Goal: Information Seeking & Learning: Learn about a topic

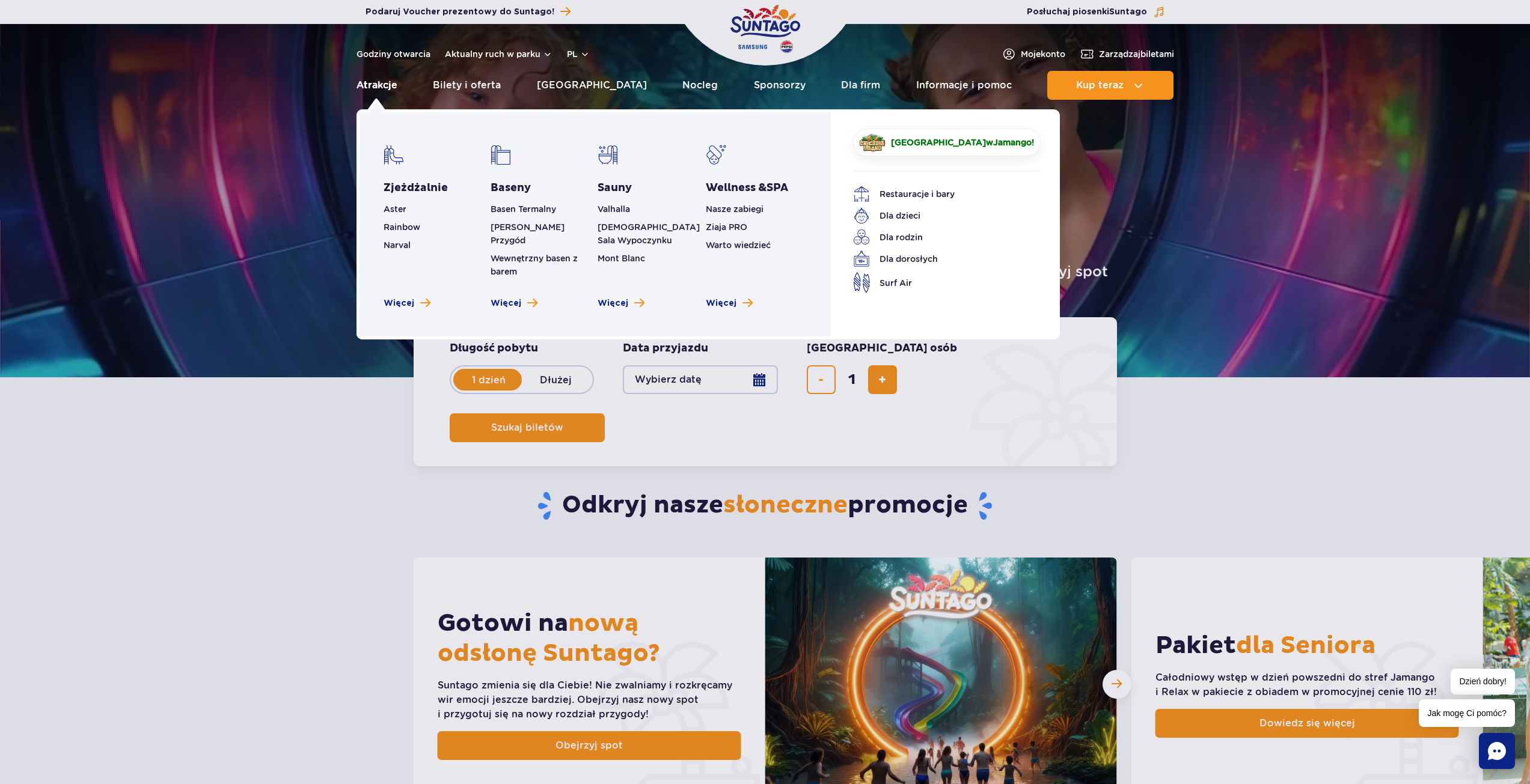
click at [391, 85] on link "Atrakcje" at bounding box center [377, 85] width 41 height 29
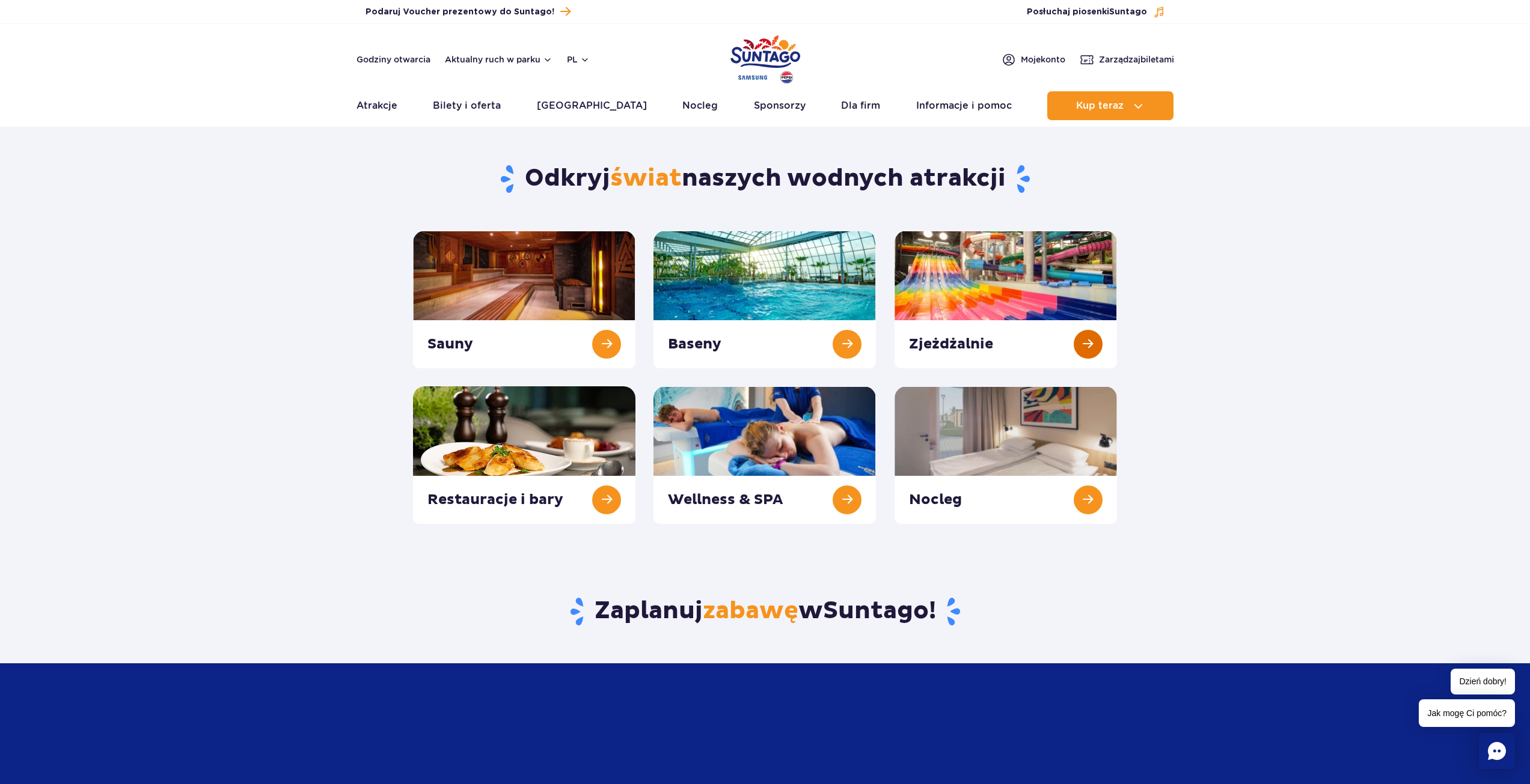
click at [1034, 296] on link at bounding box center [1006, 300] width 223 height 137
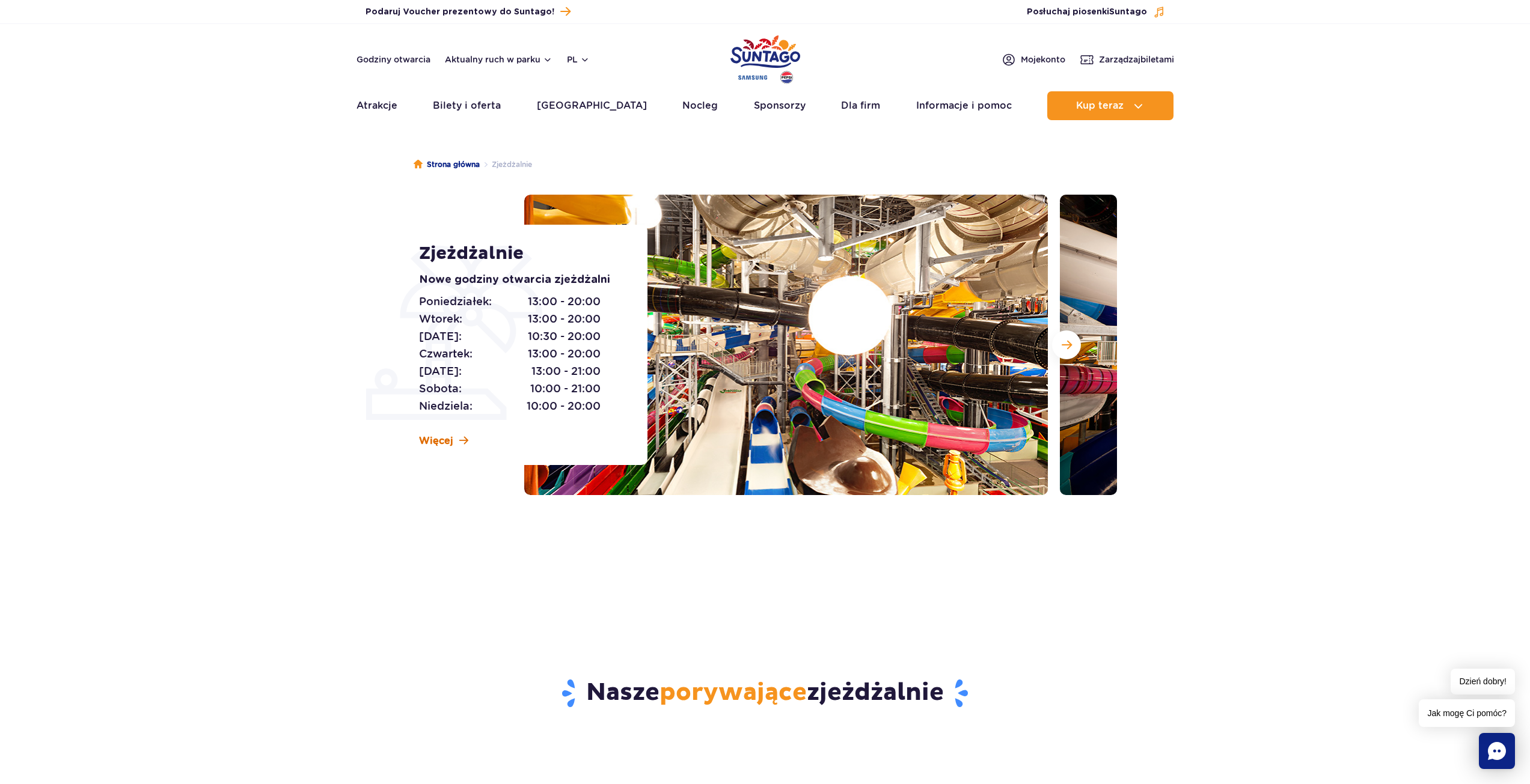
click at [451, 438] on span "Więcej" at bounding box center [436, 441] width 34 height 13
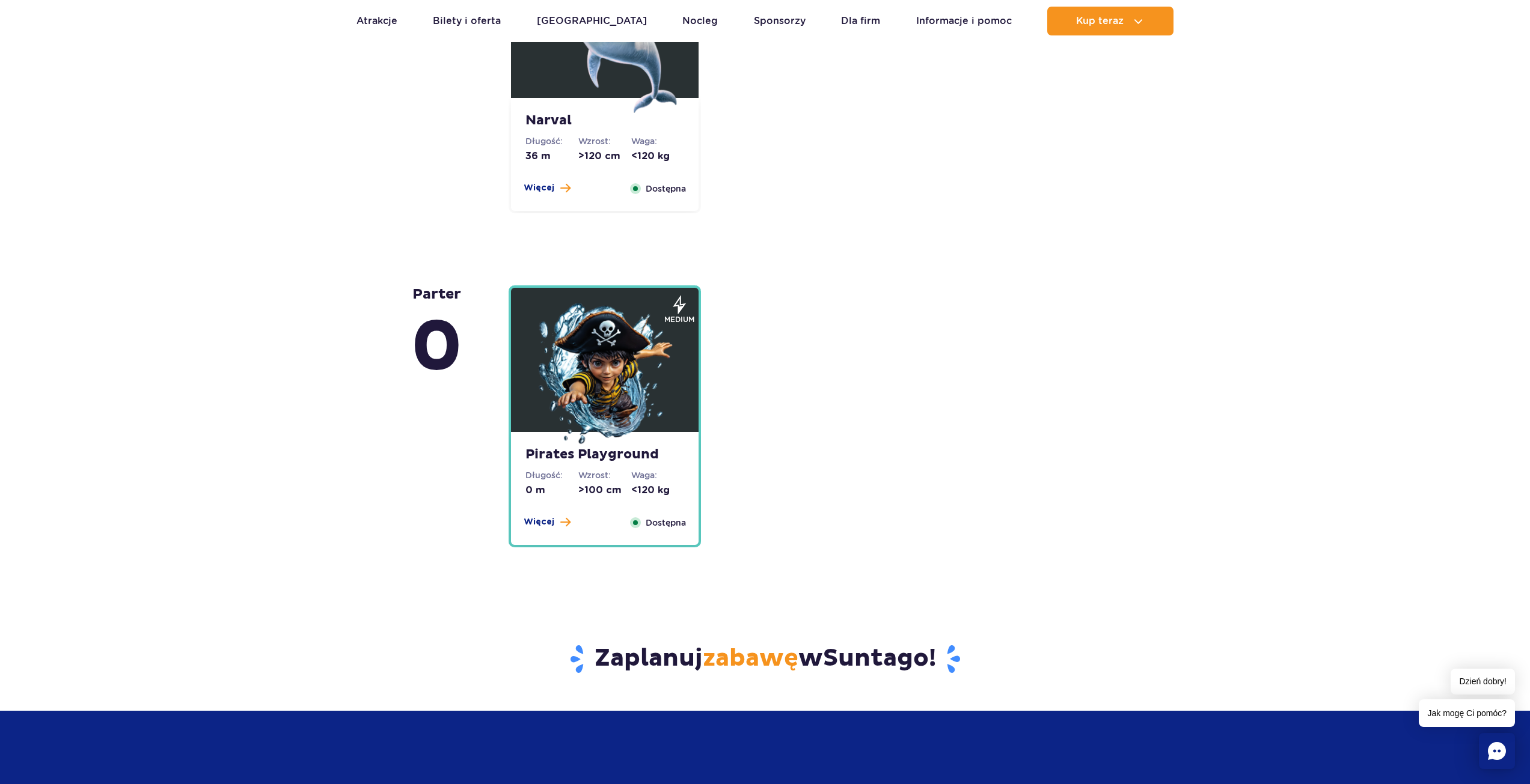
scroll to position [2829, 0]
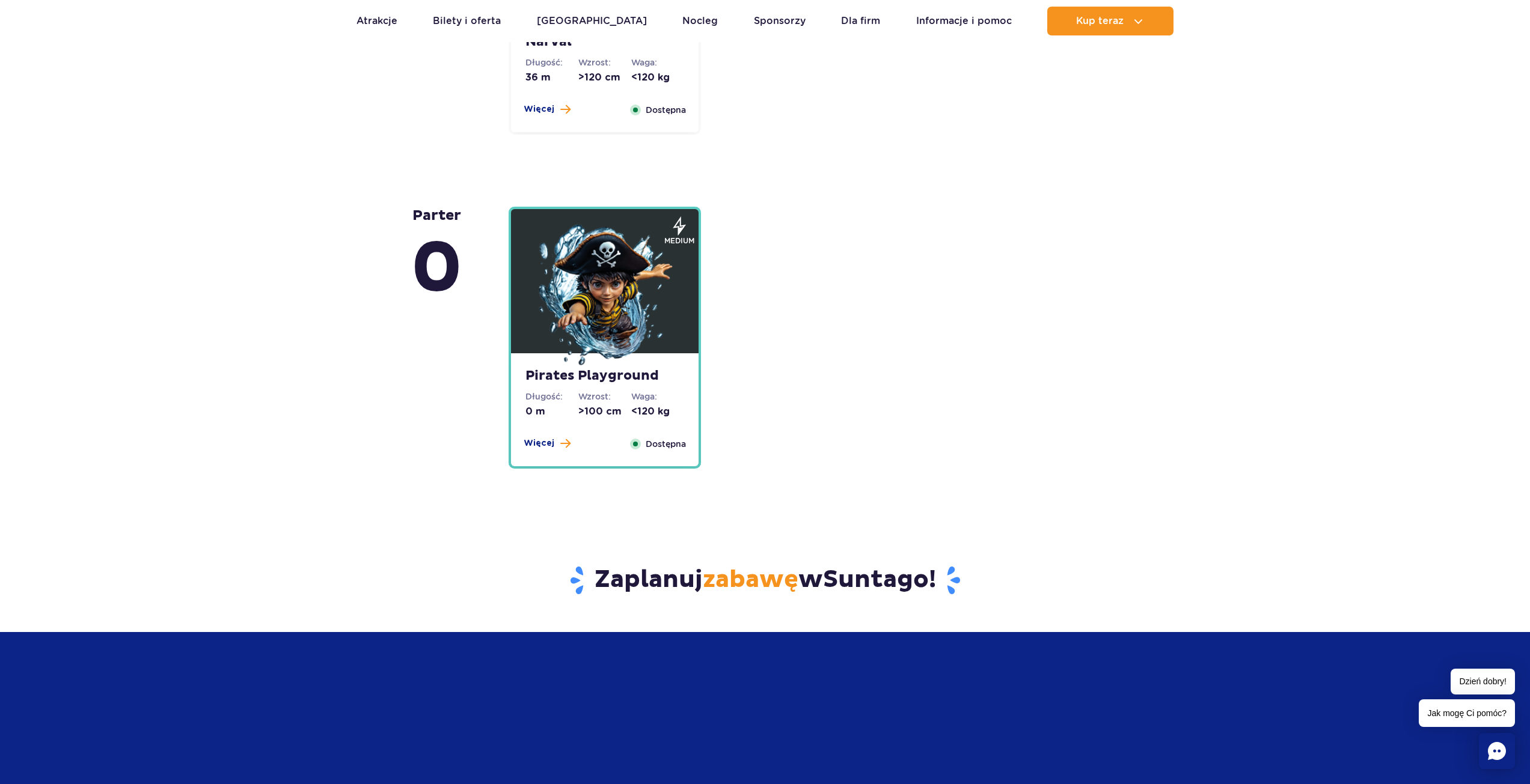
drag, startPoint x: 550, startPoint y: 441, endPoint x: 468, endPoint y: 425, distance: 83.5
click at [458, 416] on div "Parter 0" at bounding box center [460, 337] width 98 height 262
click at [538, 443] on span "Więcej" at bounding box center [539, 443] width 31 height 12
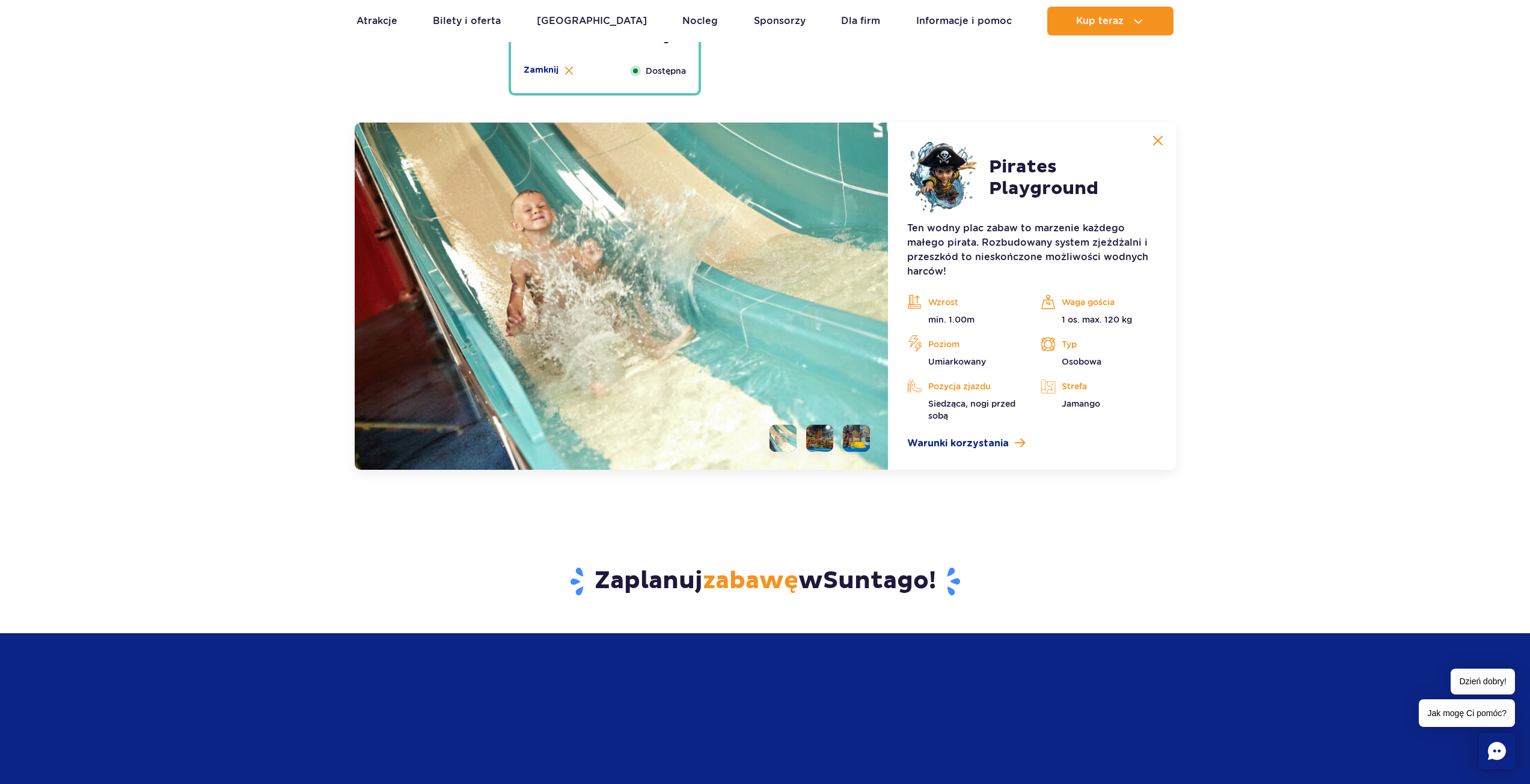
scroll to position [3253, 0]
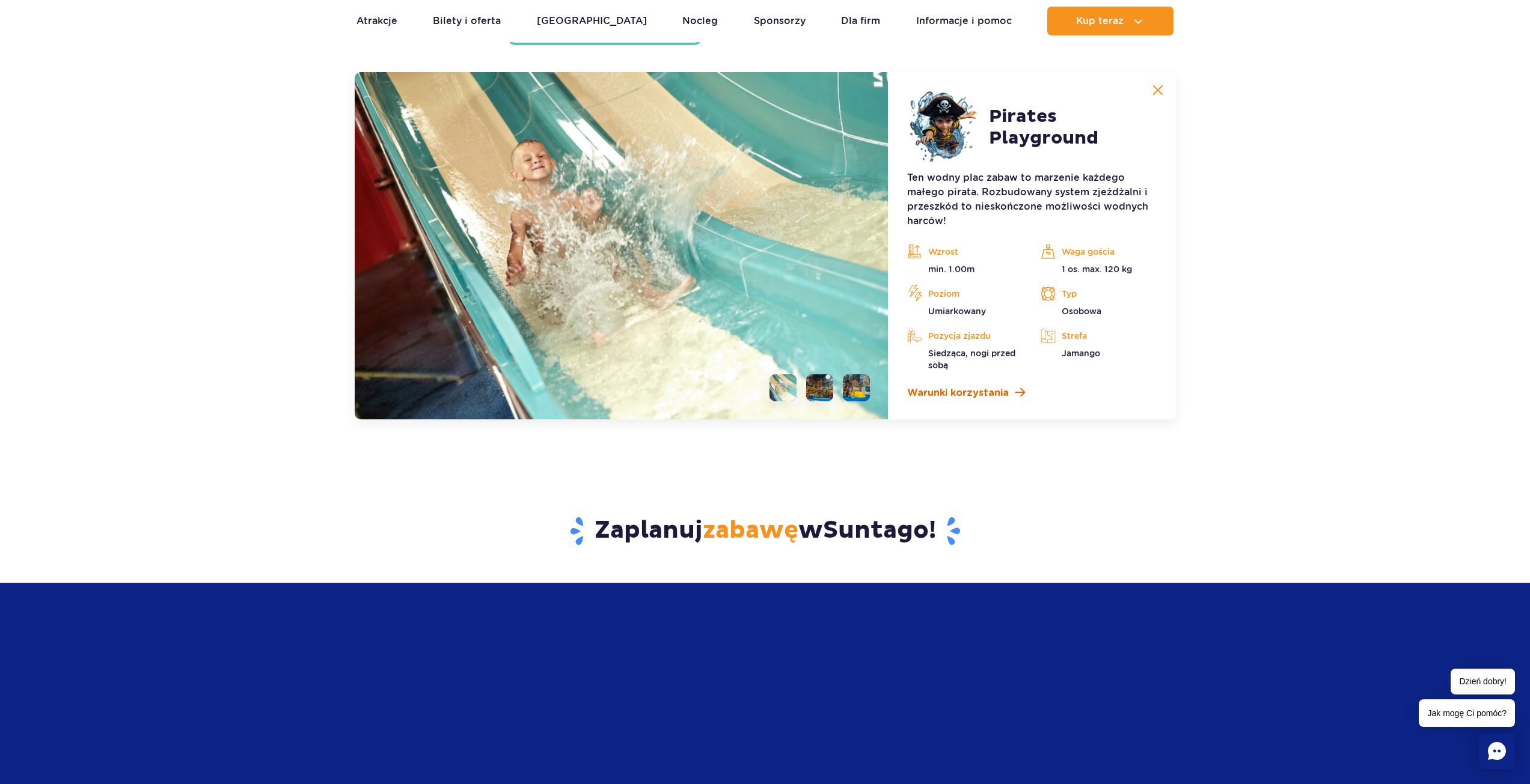
click at [949, 390] on span "Warunki korzystania" at bounding box center [958, 393] width 101 height 14
click at [823, 379] on li at bounding box center [820, 388] width 27 height 27
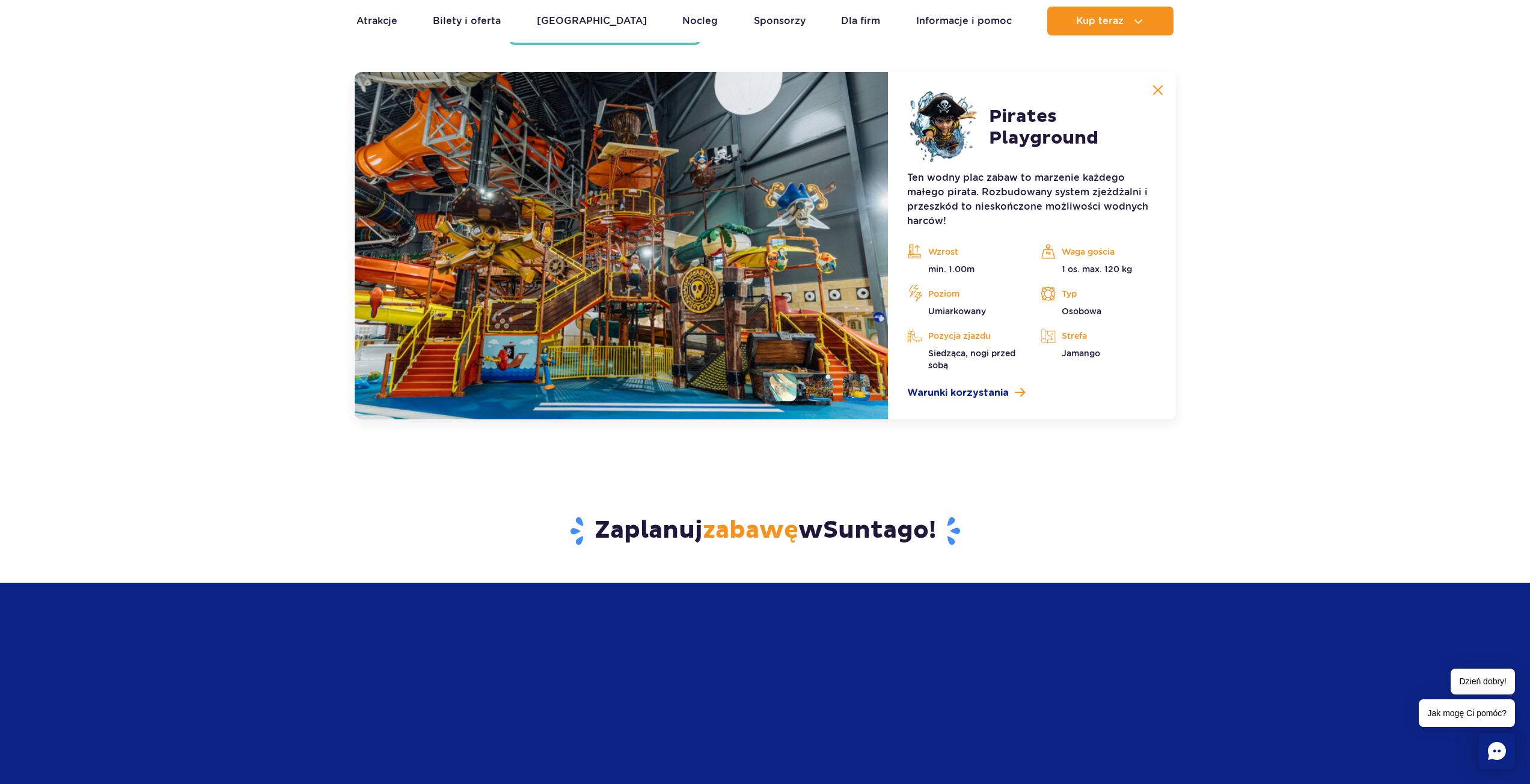
scroll to position [3192, 0]
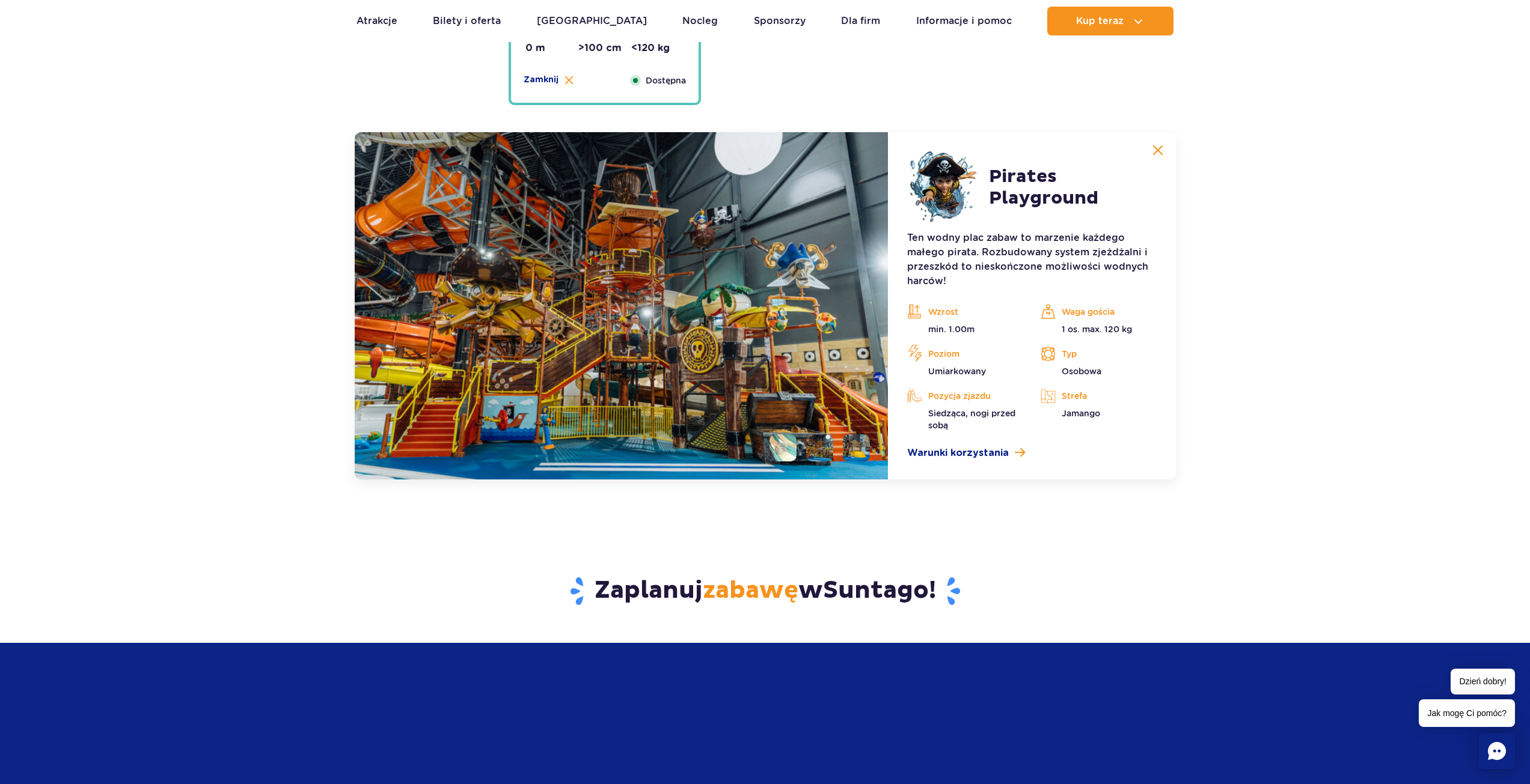
click at [823, 449] on img at bounding box center [820, 448] width 27 height 27
click at [856, 454] on li at bounding box center [856, 448] width 27 height 27
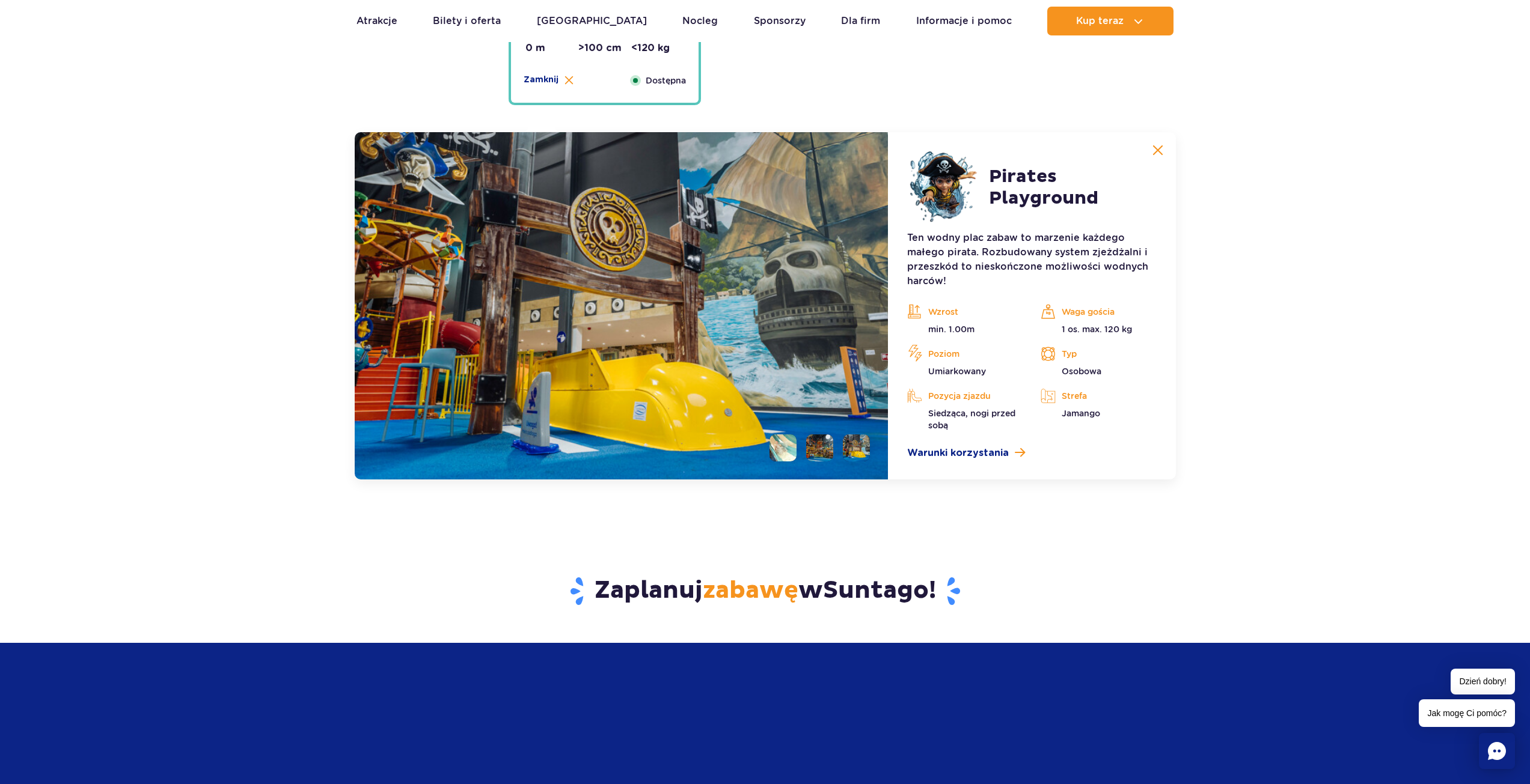
click at [832, 454] on li at bounding box center [820, 448] width 27 height 27
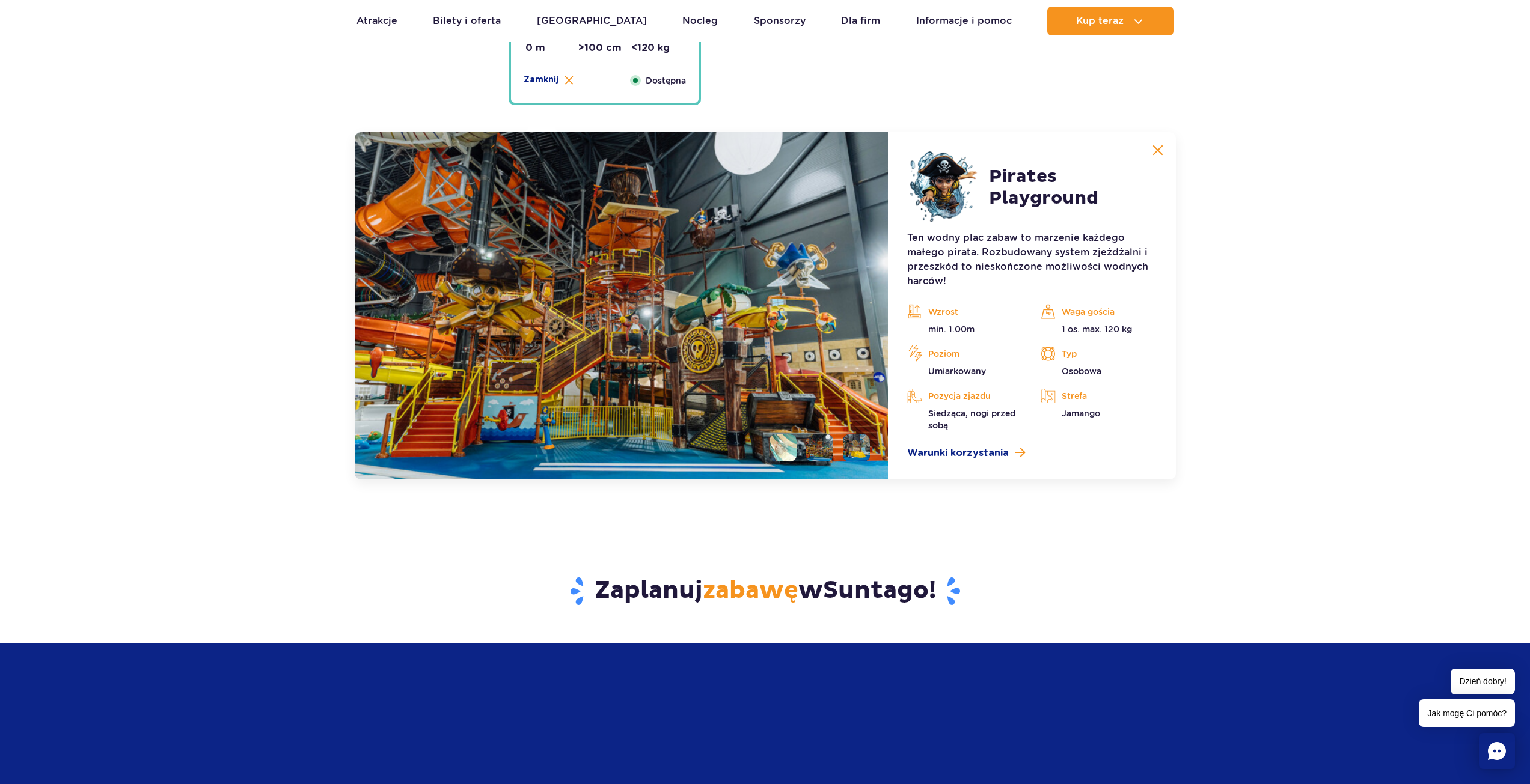
click at [785, 450] on li at bounding box center [783, 448] width 27 height 27
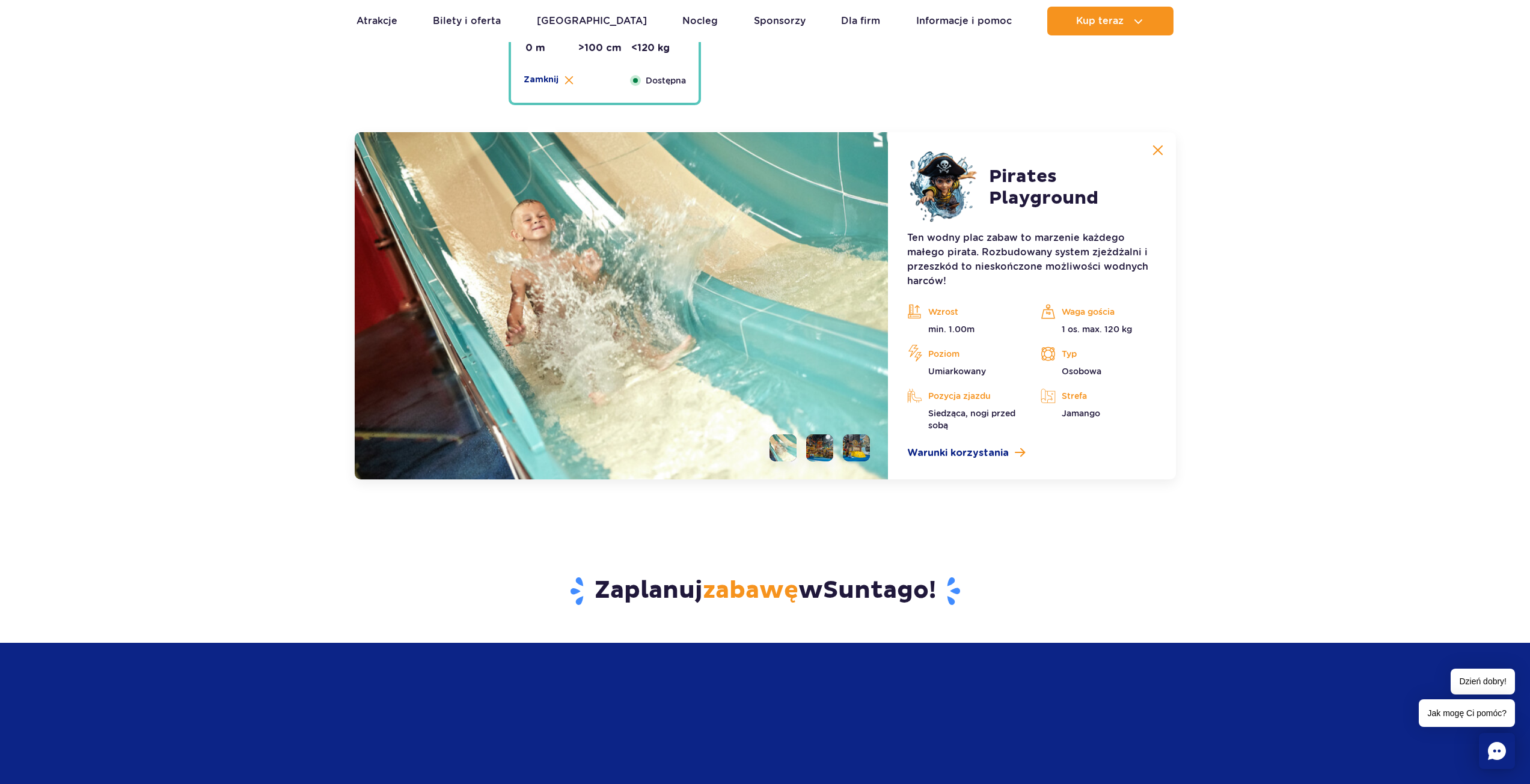
click at [1153, 148] on img at bounding box center [1157, 150] width 11 height 11
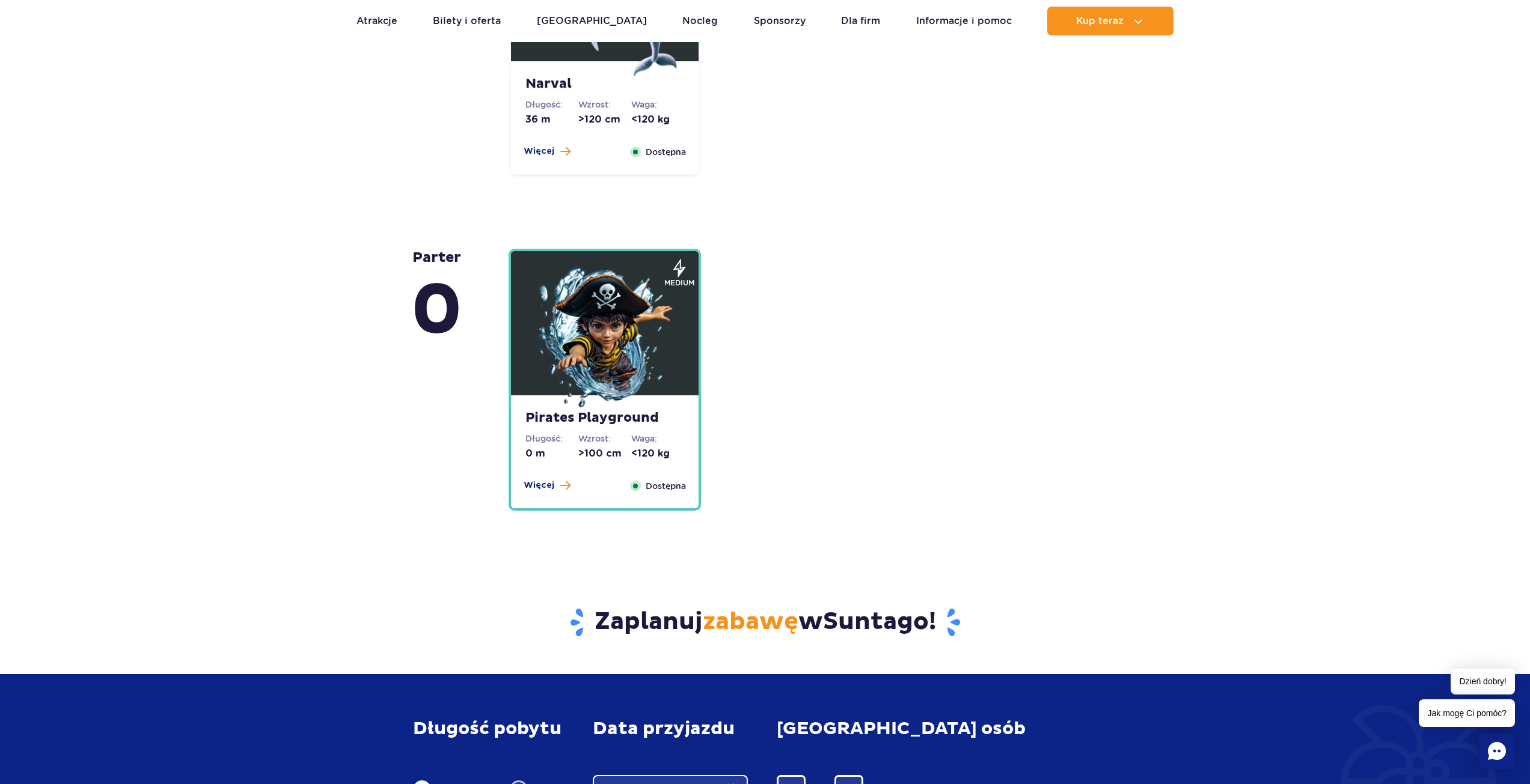
scroll to position [2591, 0]
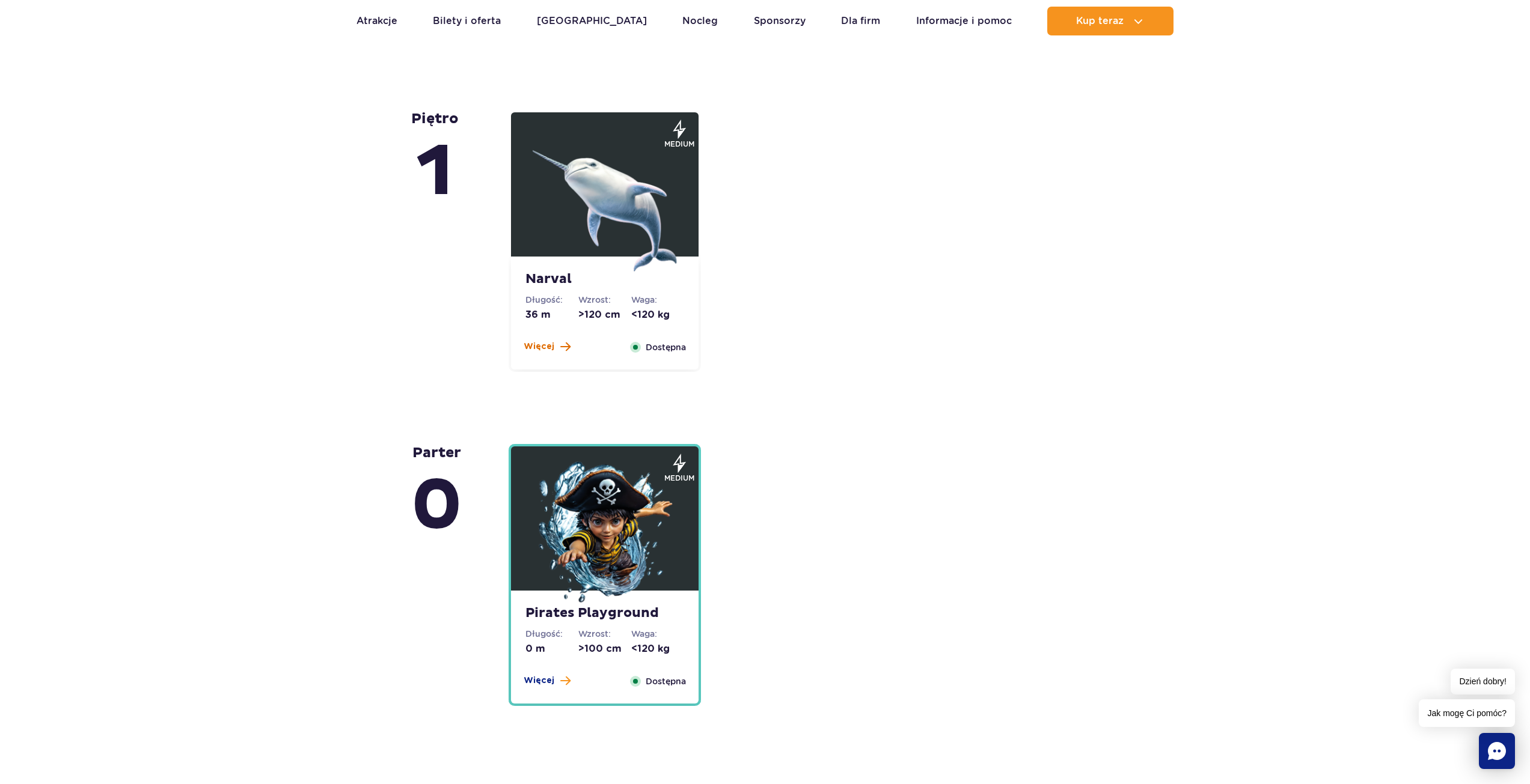
click at [549, 348] on span "Więcej" at bounding box center [539, 346] width 31 height 12
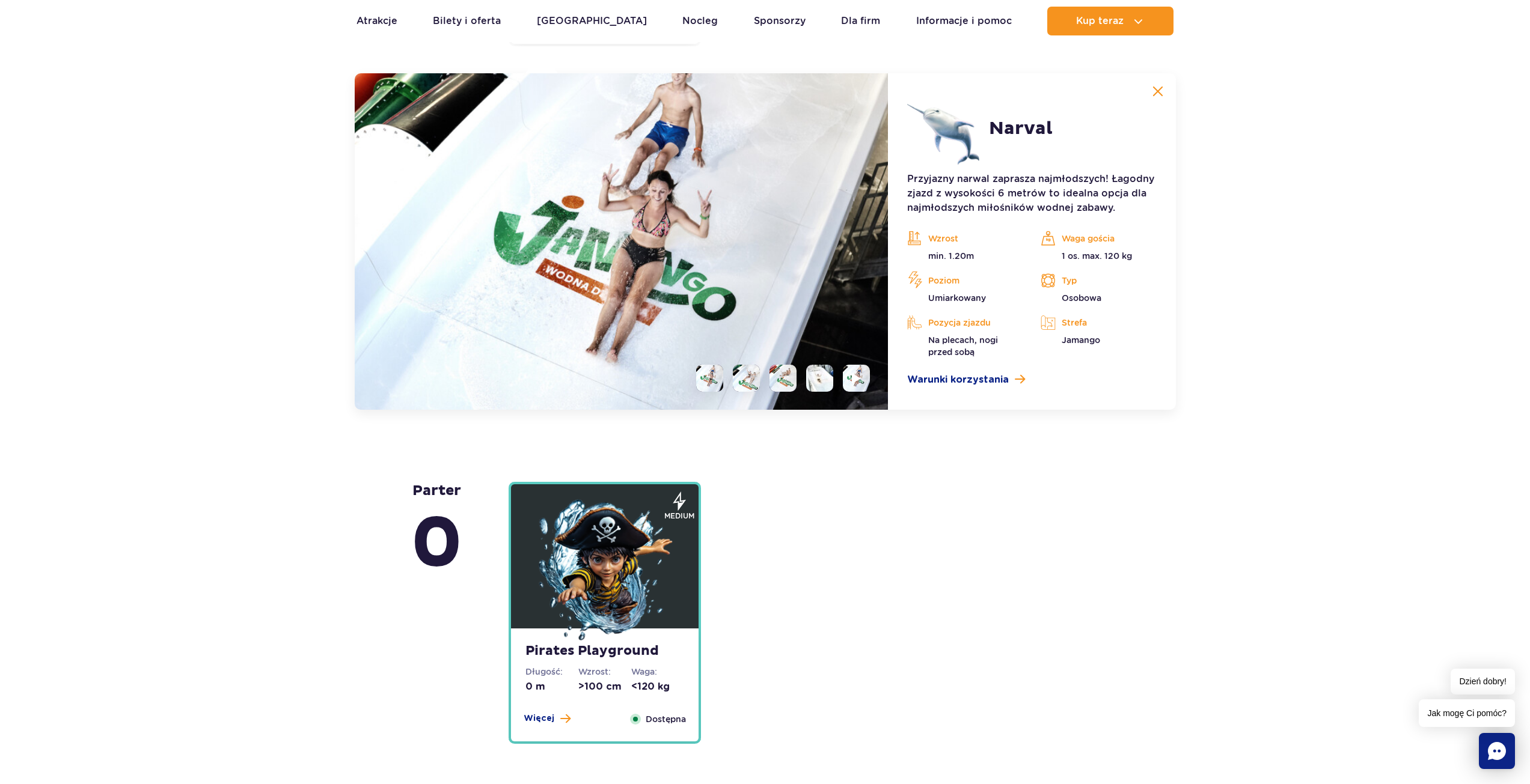
scroll to position [2919, 0]
click at [738, 371] on li at bounding box center [746, 377] width 27 height 27
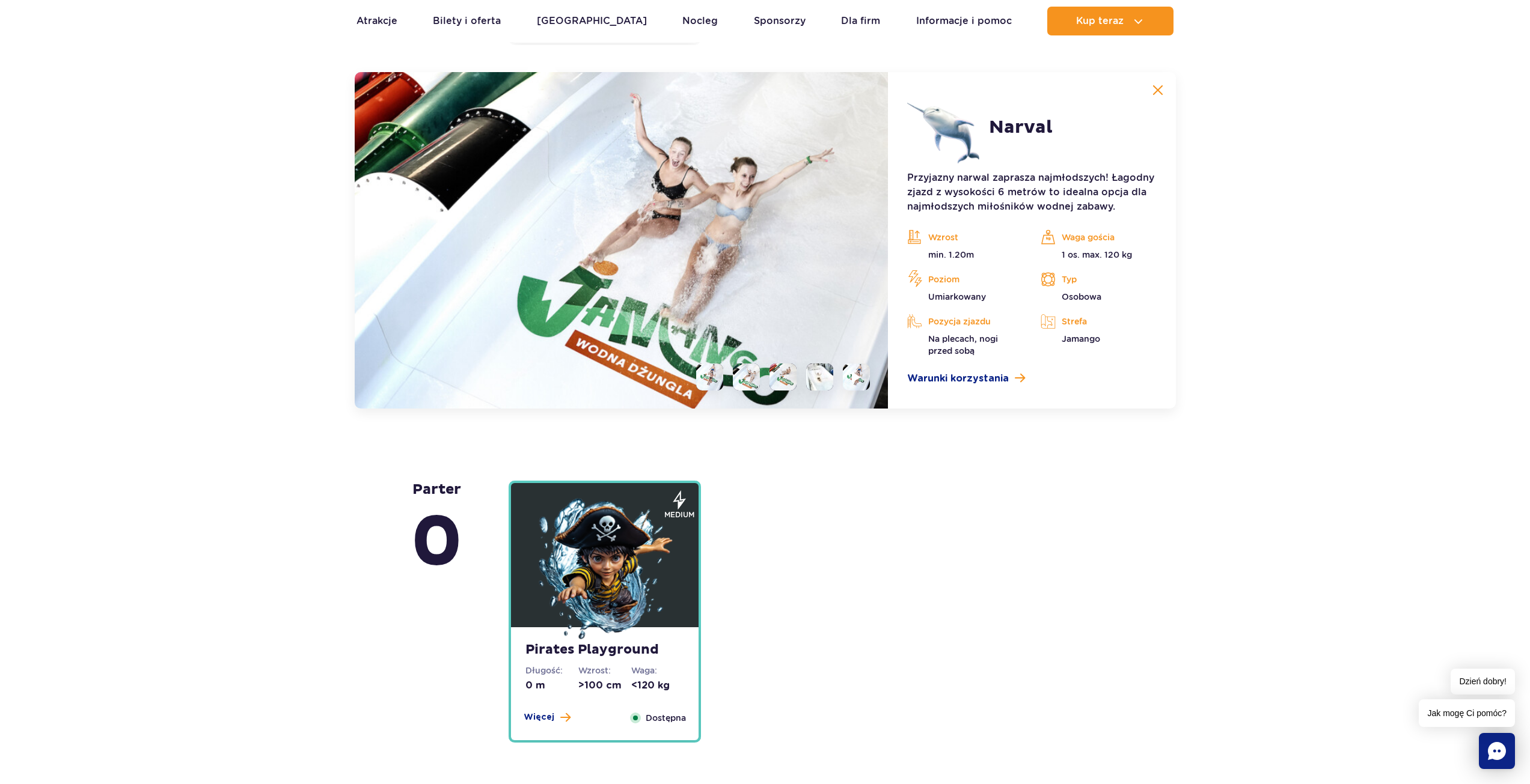
click at [786, 377] on li at bounding box center [783, 377] width 27 height 27
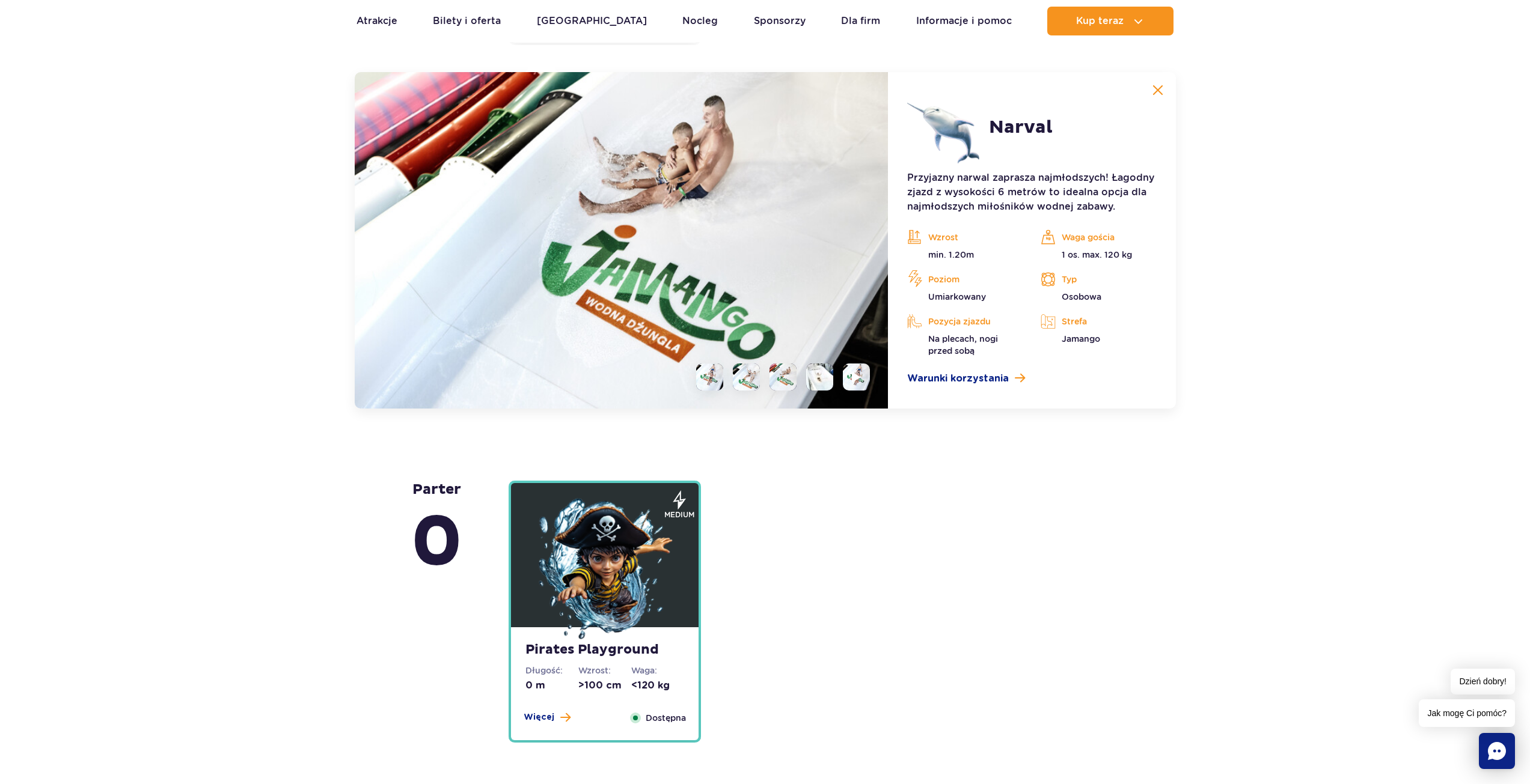
click at [820, 377] on li at bounding box center [820, 377] width 27 height 27
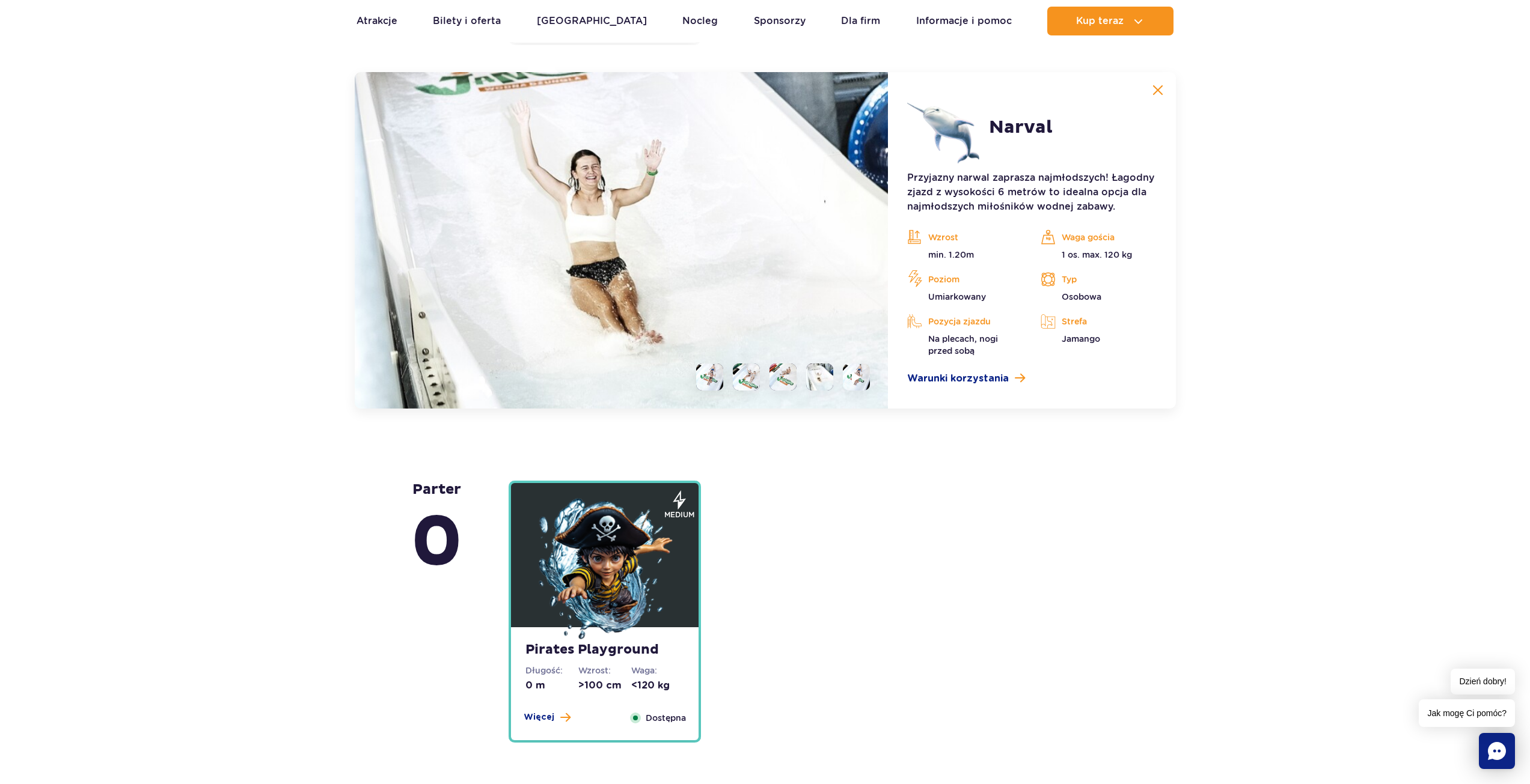
click at [778, 386] on li at bounding box center [783, 377] width 27 height 27
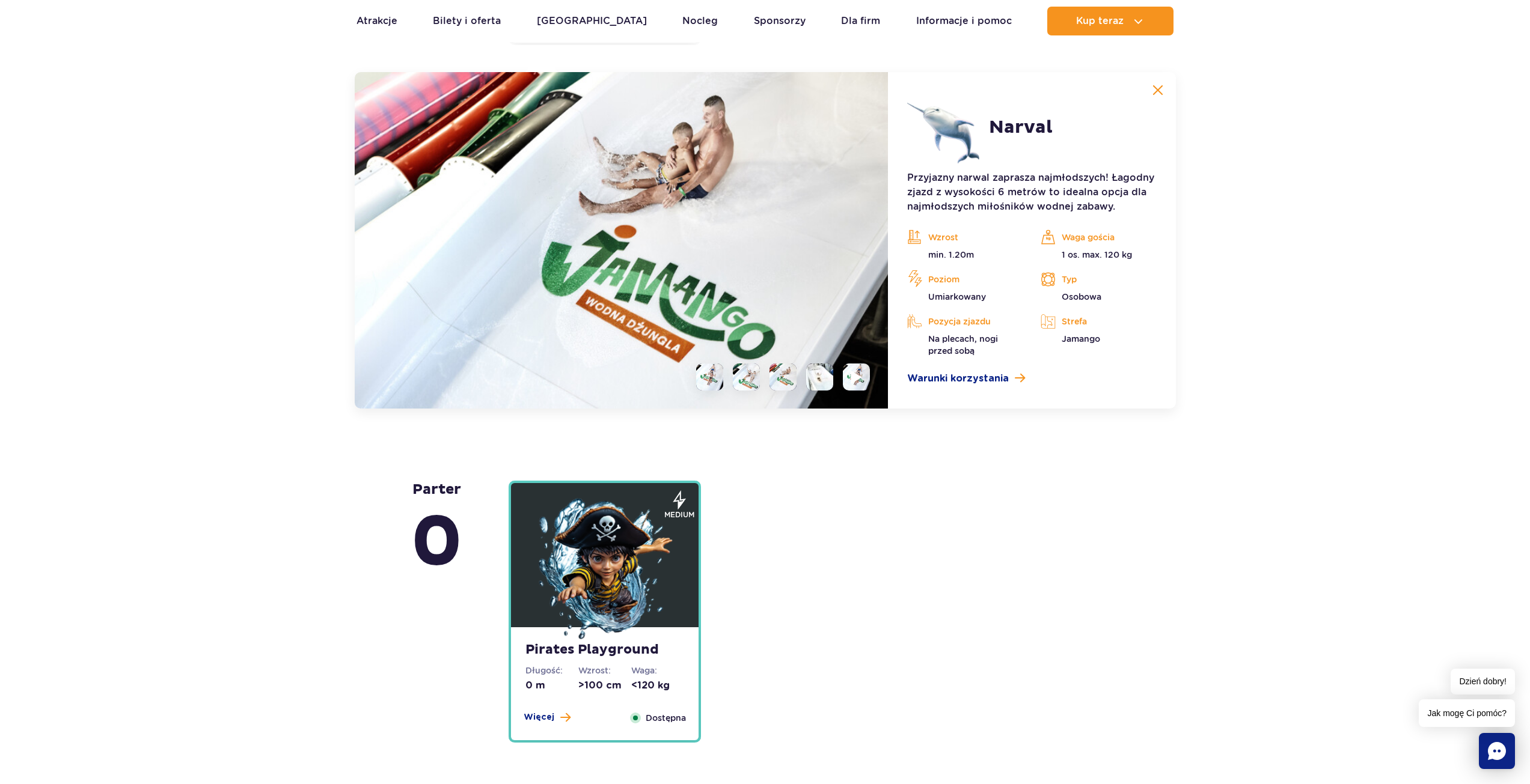
click at [862, 368] on li at bounding box center [856, 377] width 27 height 27
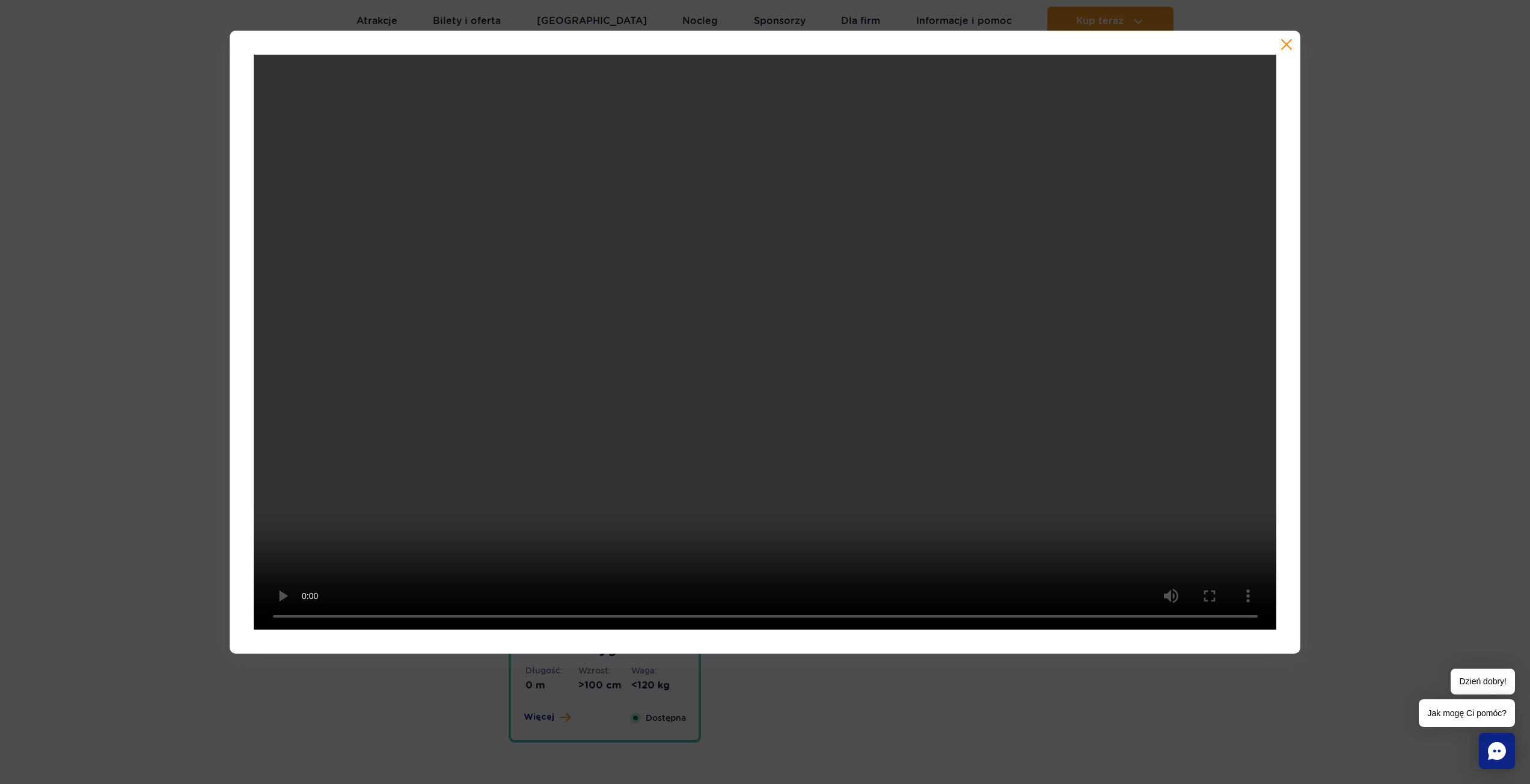
click at [1286, 44] on button "button" at bounding box center [1286, 44] width 12 height 12
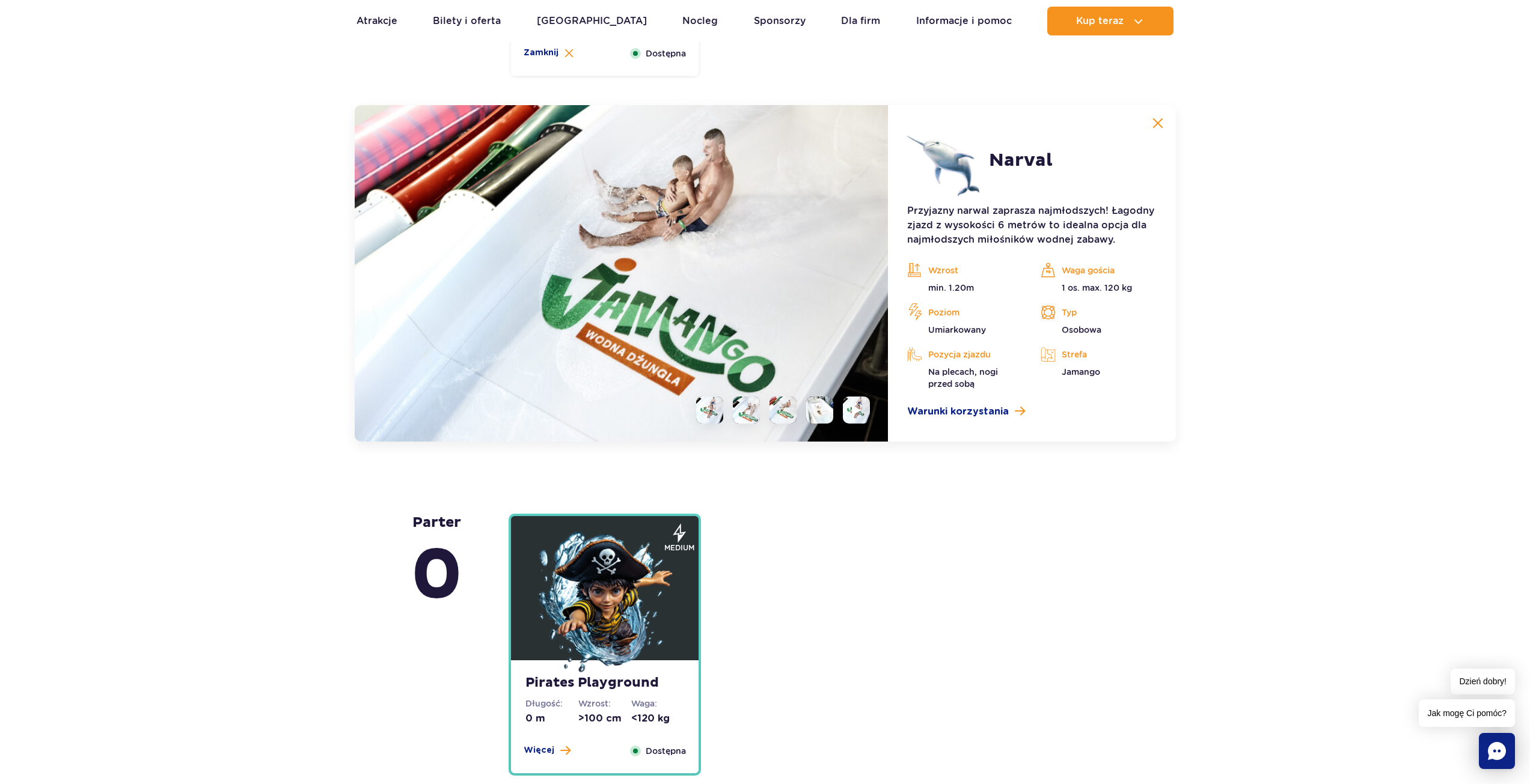
scroll to position [2858, 0]
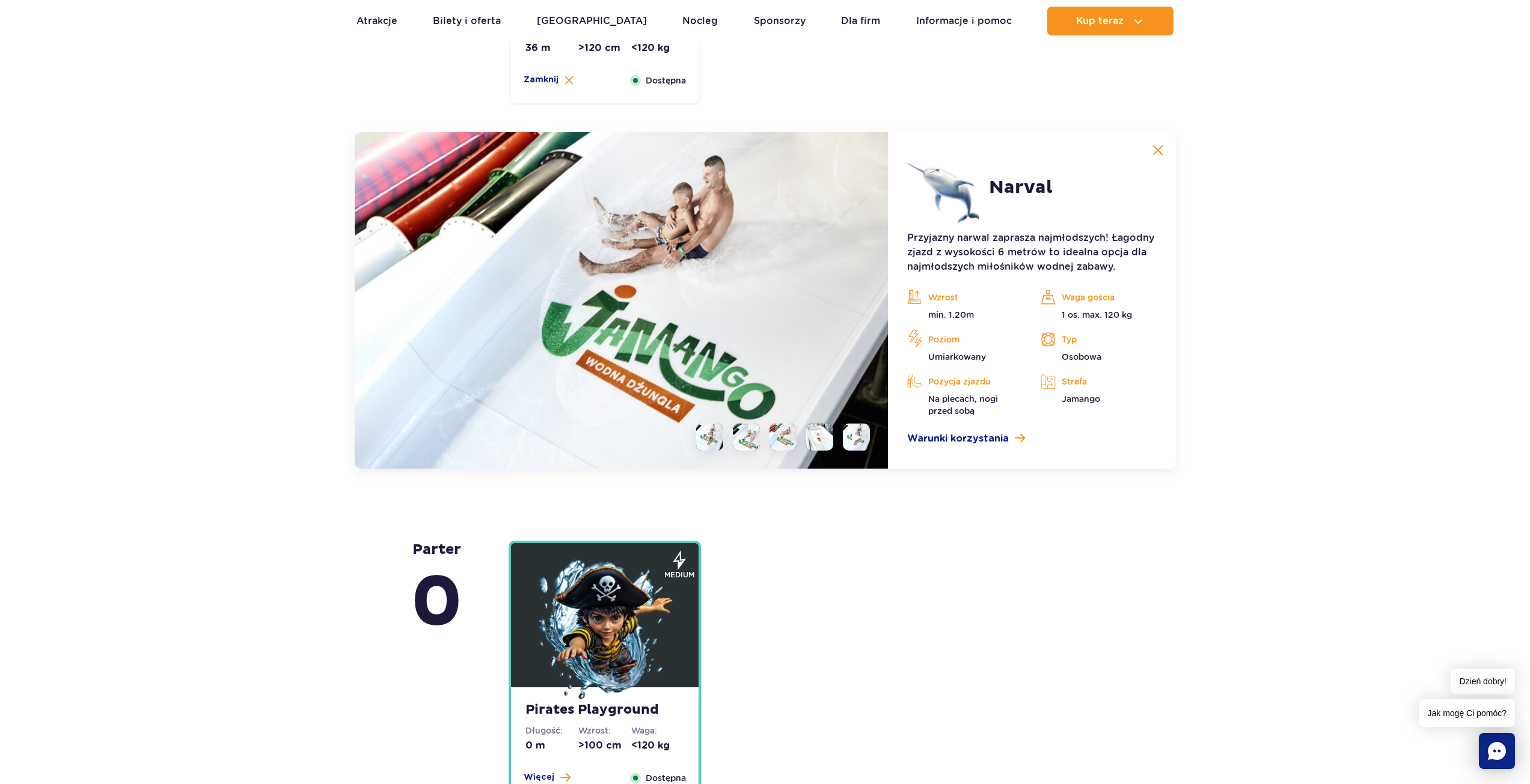
click at [1155, 145] on img at bounding box center [1157, 150] width 11 height 11
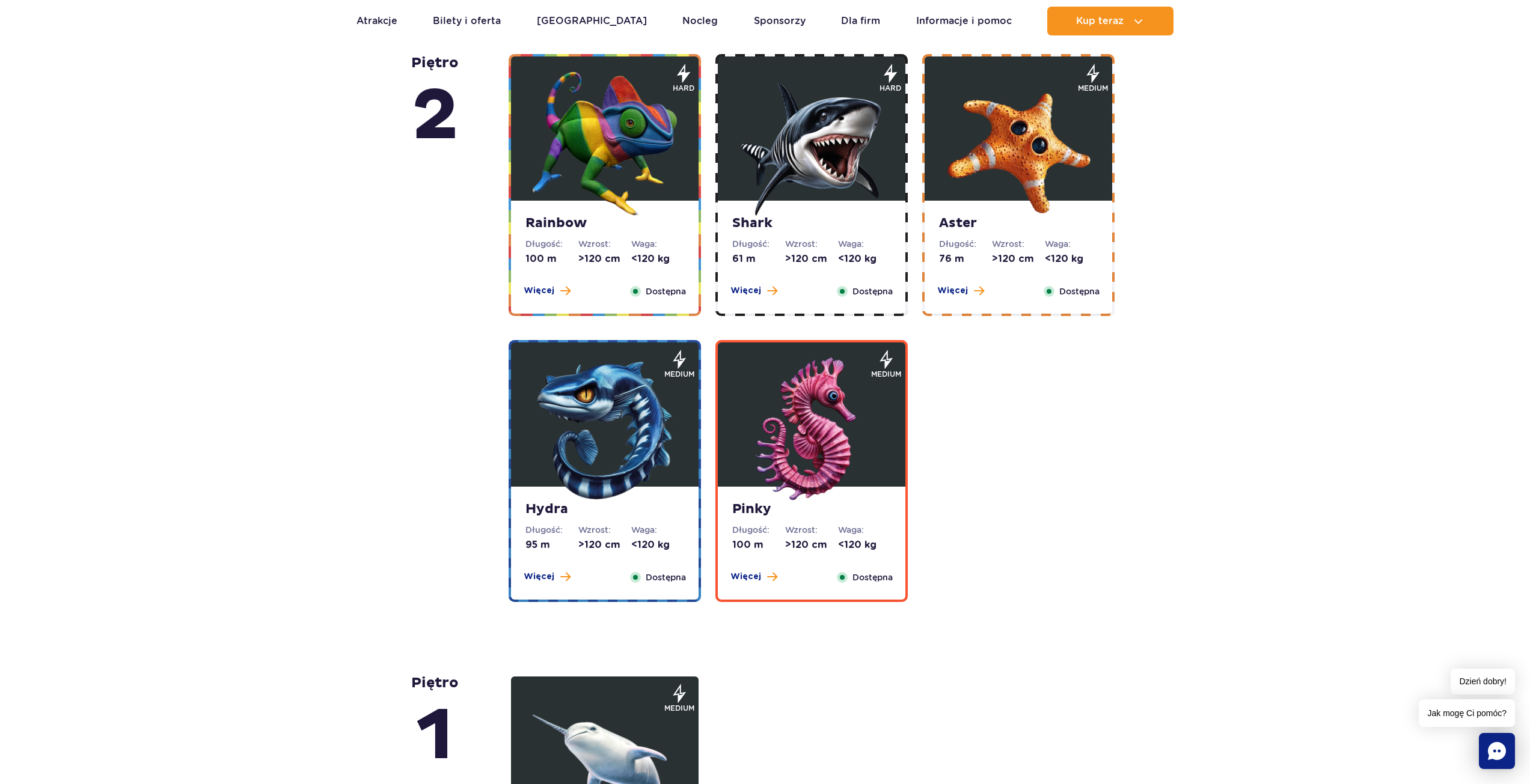
scroll to position [1957, 0]
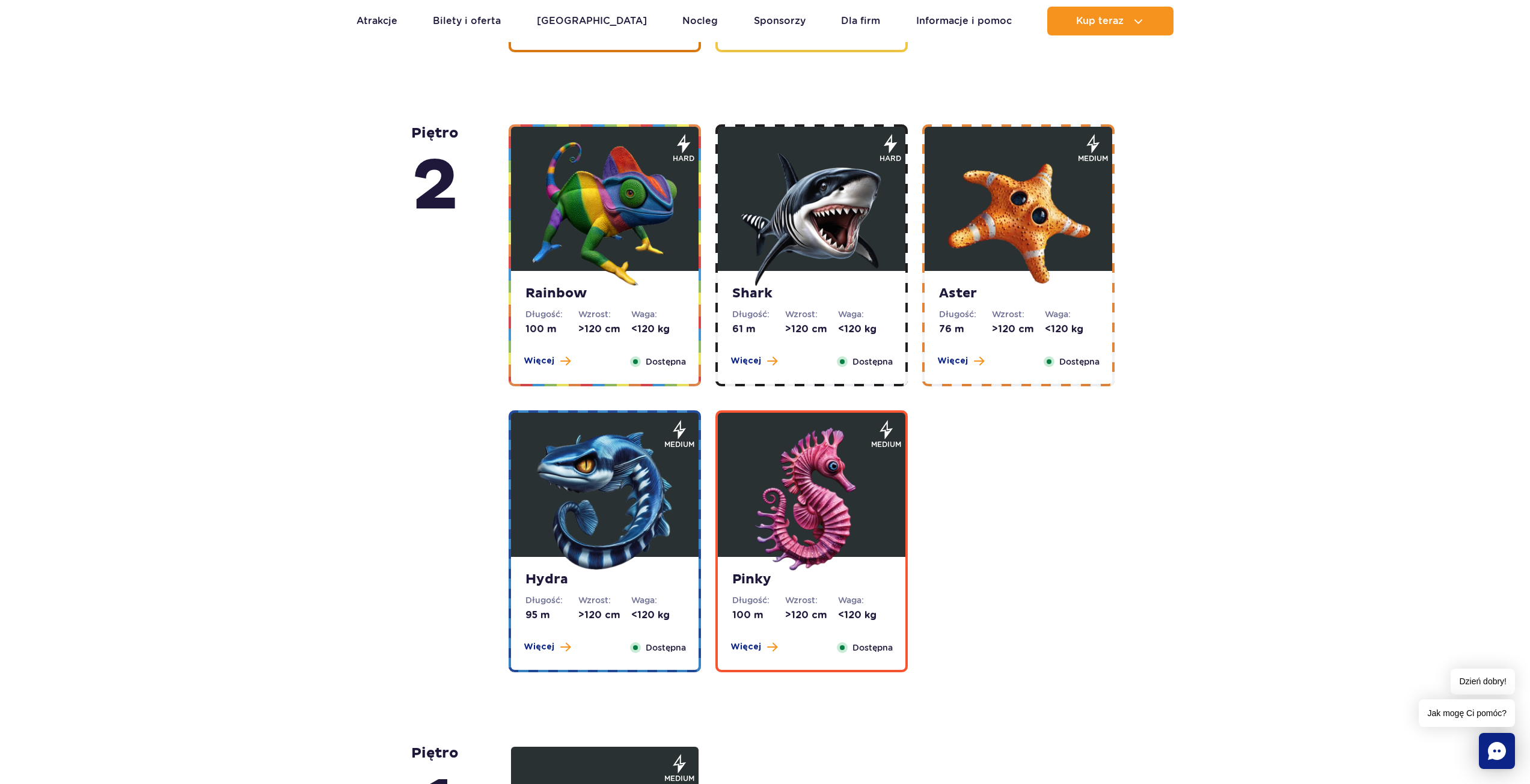
click at [554, 192] on img at bounding box center [605, 214] width 144 height 144
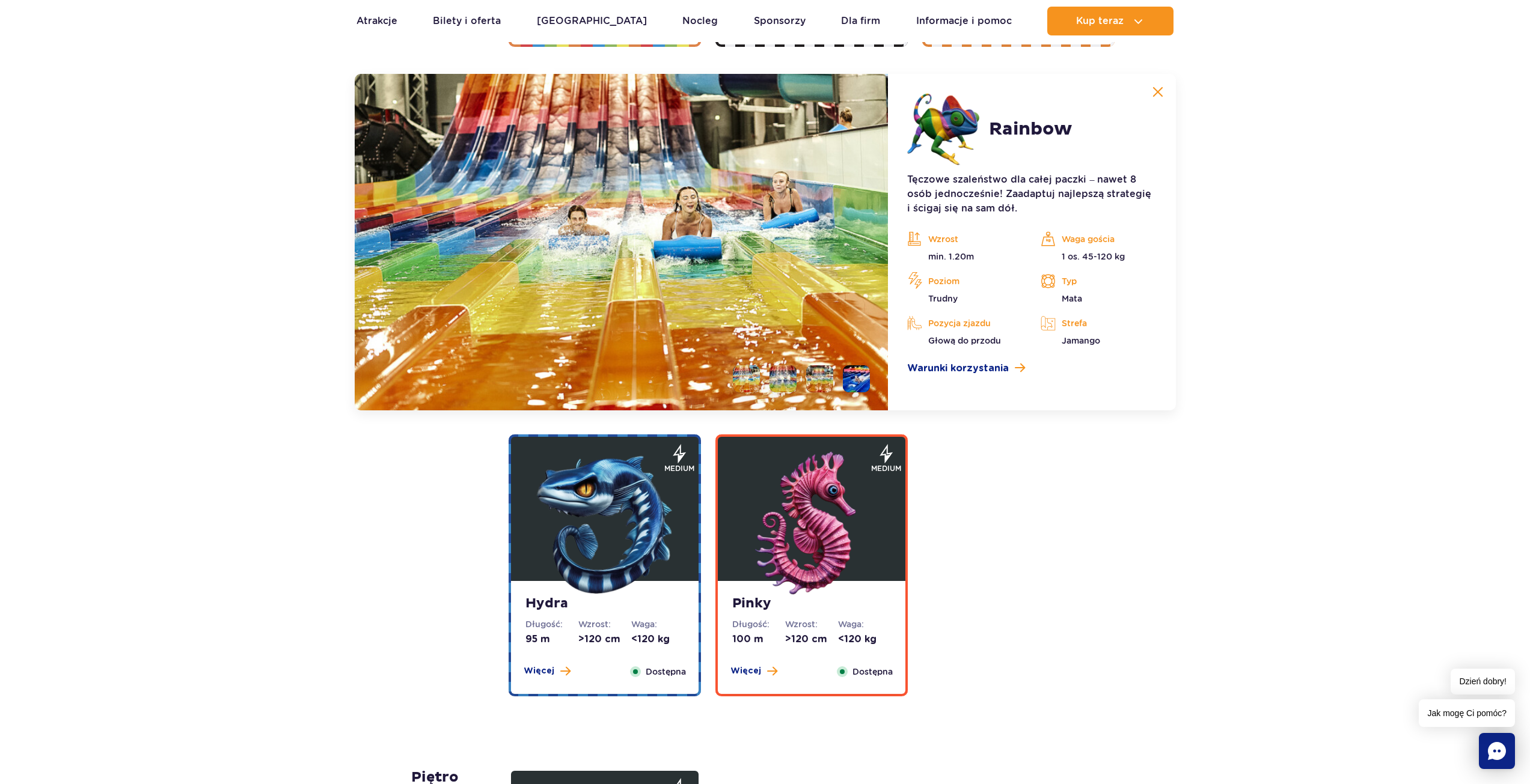
scroll to position [2298, 0]
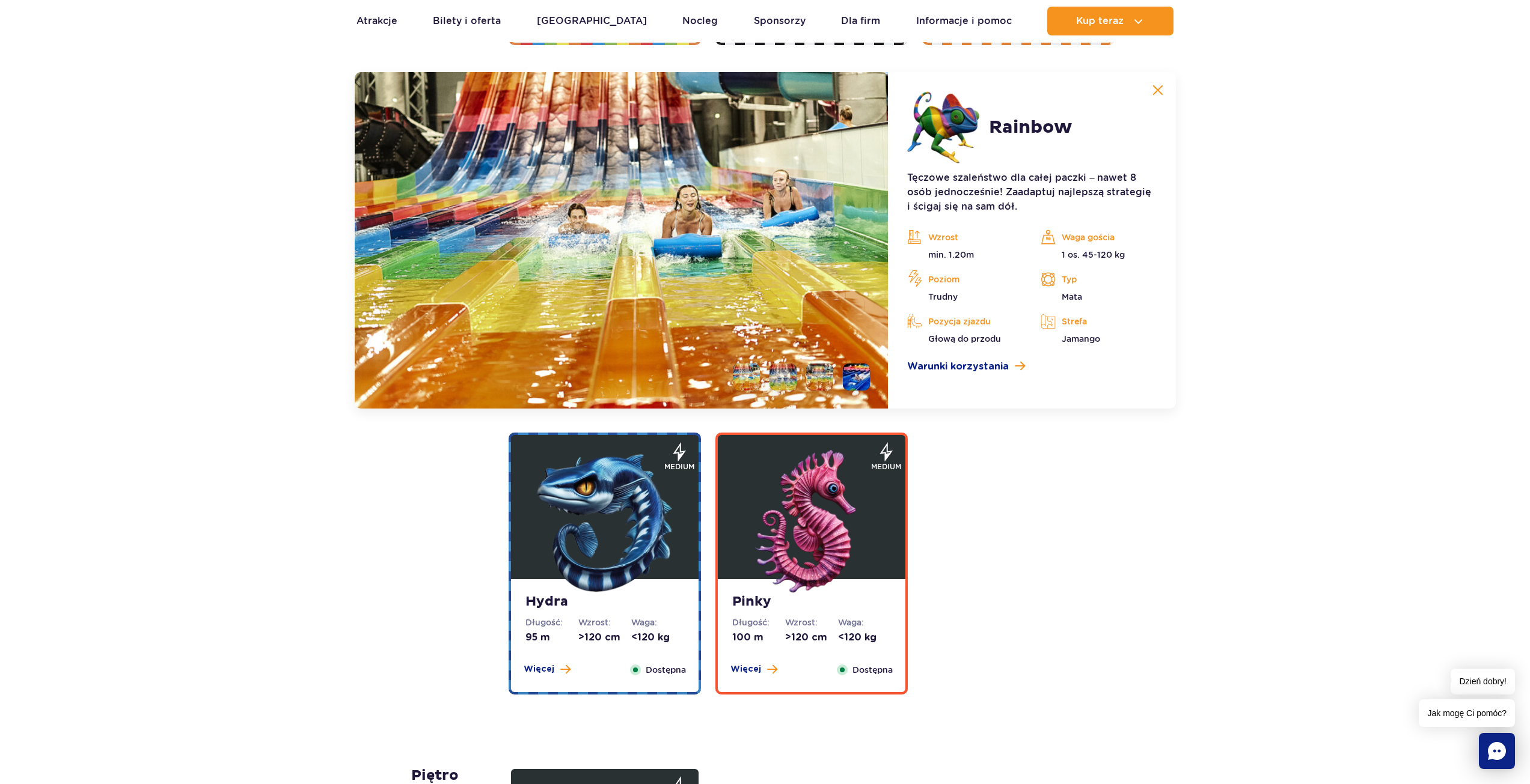
click at [827, 377] on li at bounding box center [820, 377] width 27 height 27
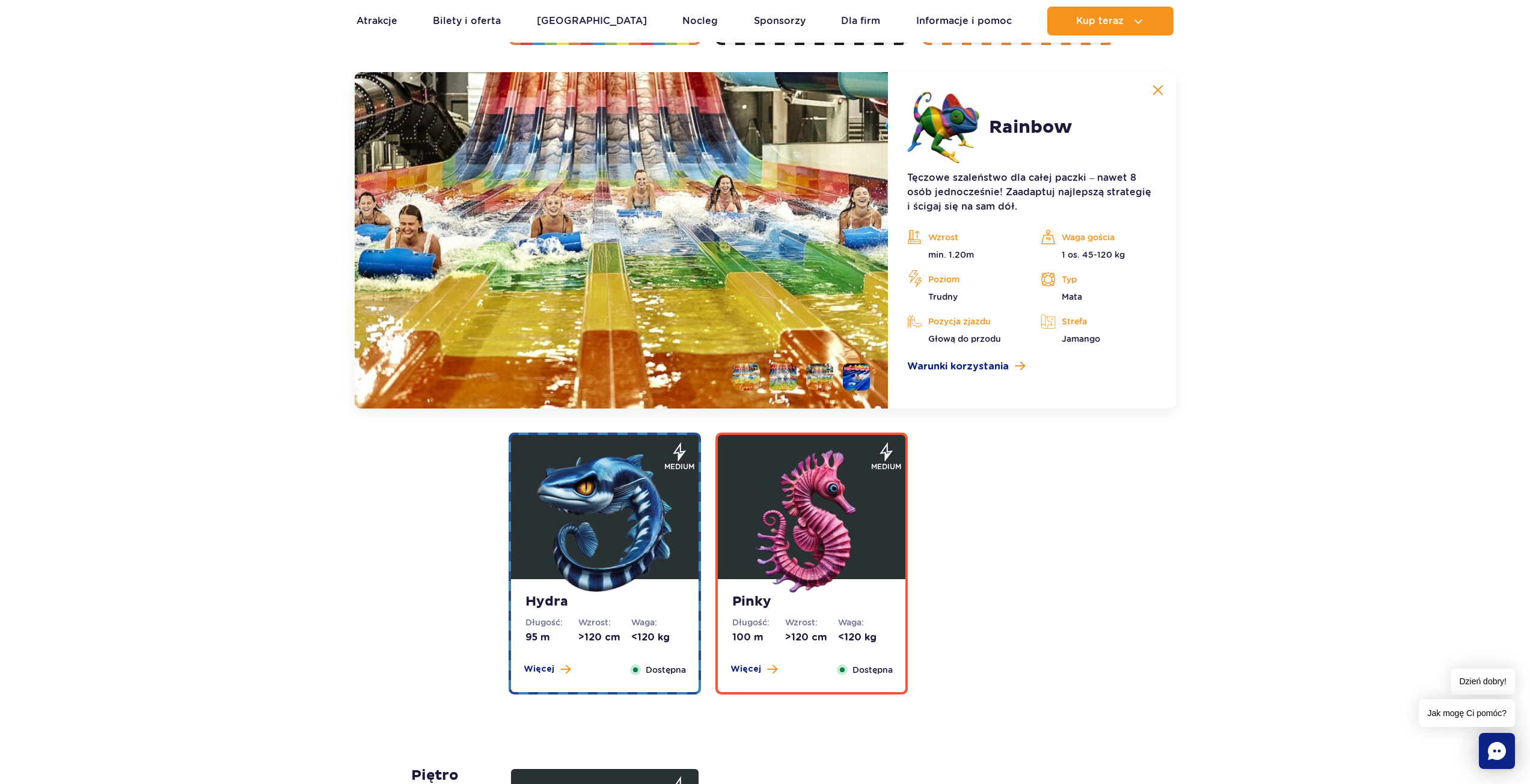
click at [782, 374] on li at bounding box center [783, 377] width 27 height 27
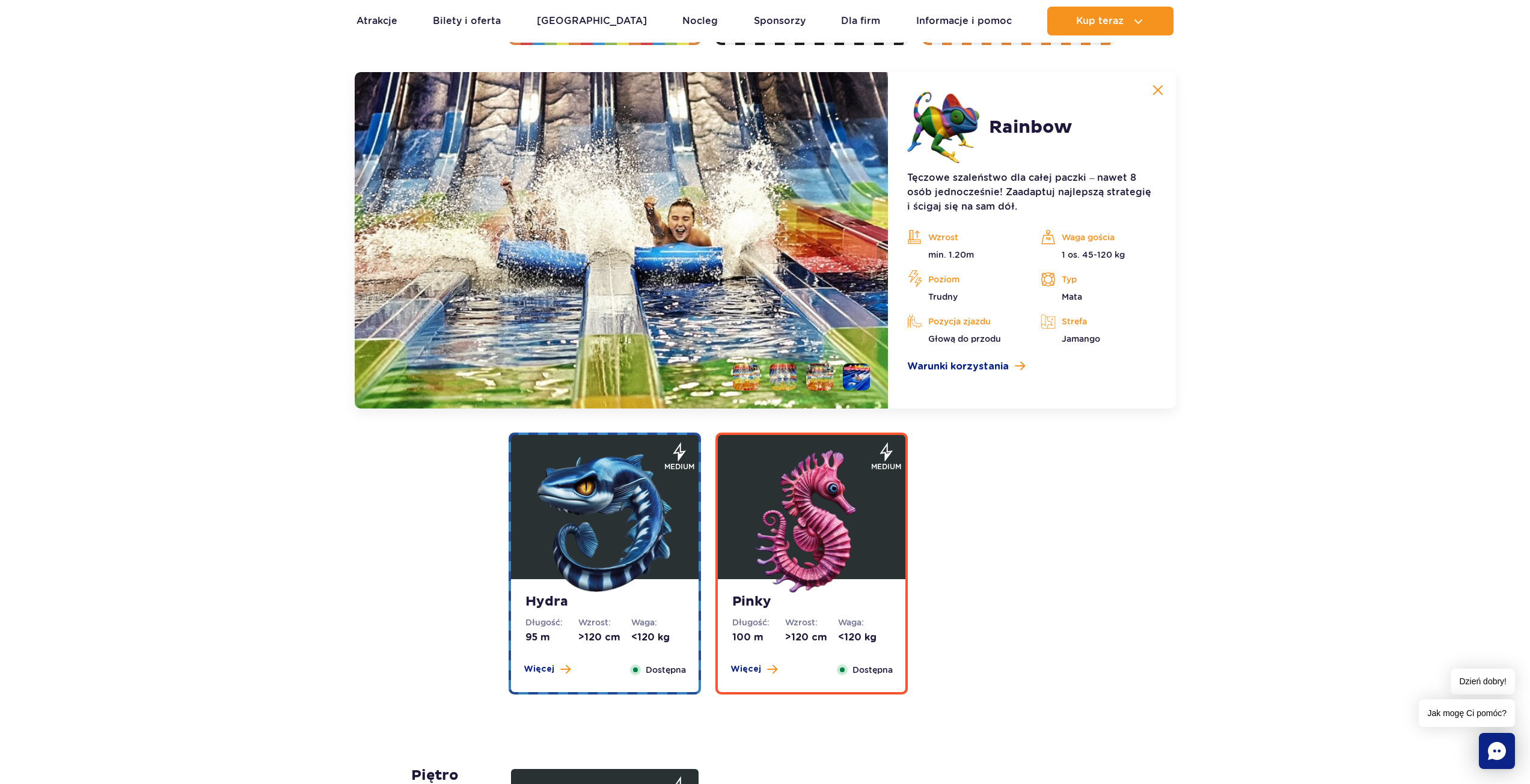
click at [755, 375] on li at bounding box center [746, 377] width 27 height 27
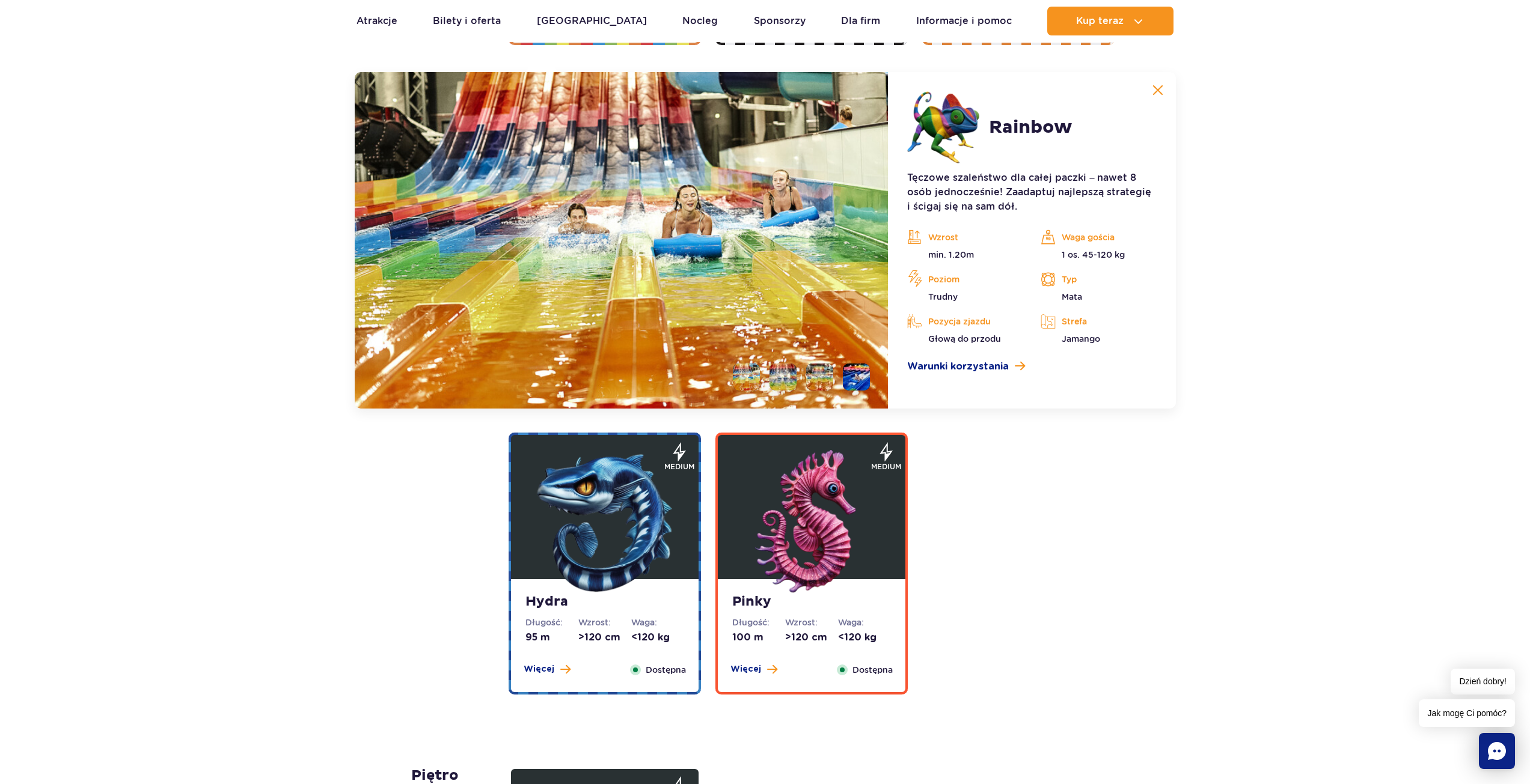
click at [1153, 89] on img at bounding box center [1157, 90] width 11 height 11
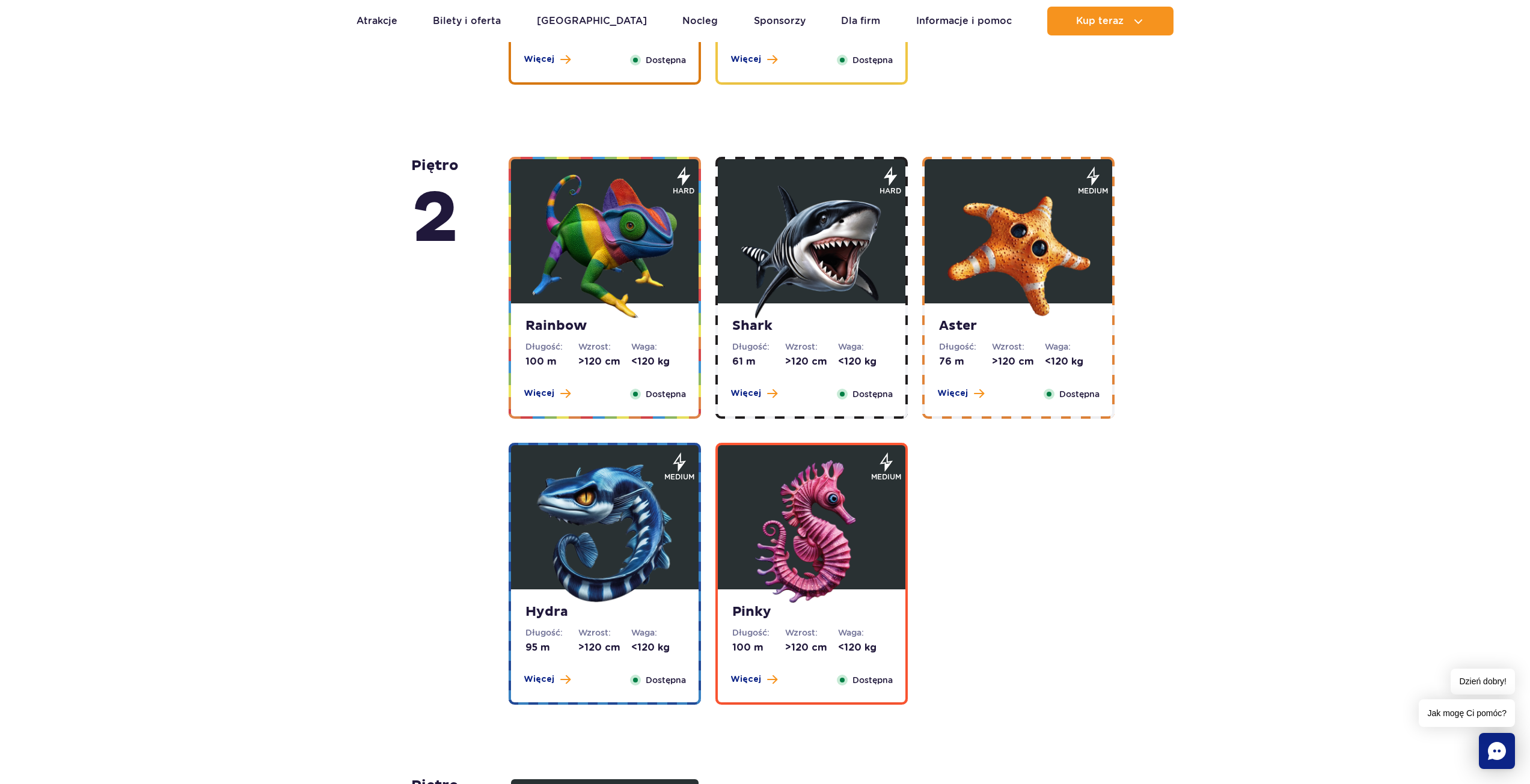
scroll to position [1878, 0]
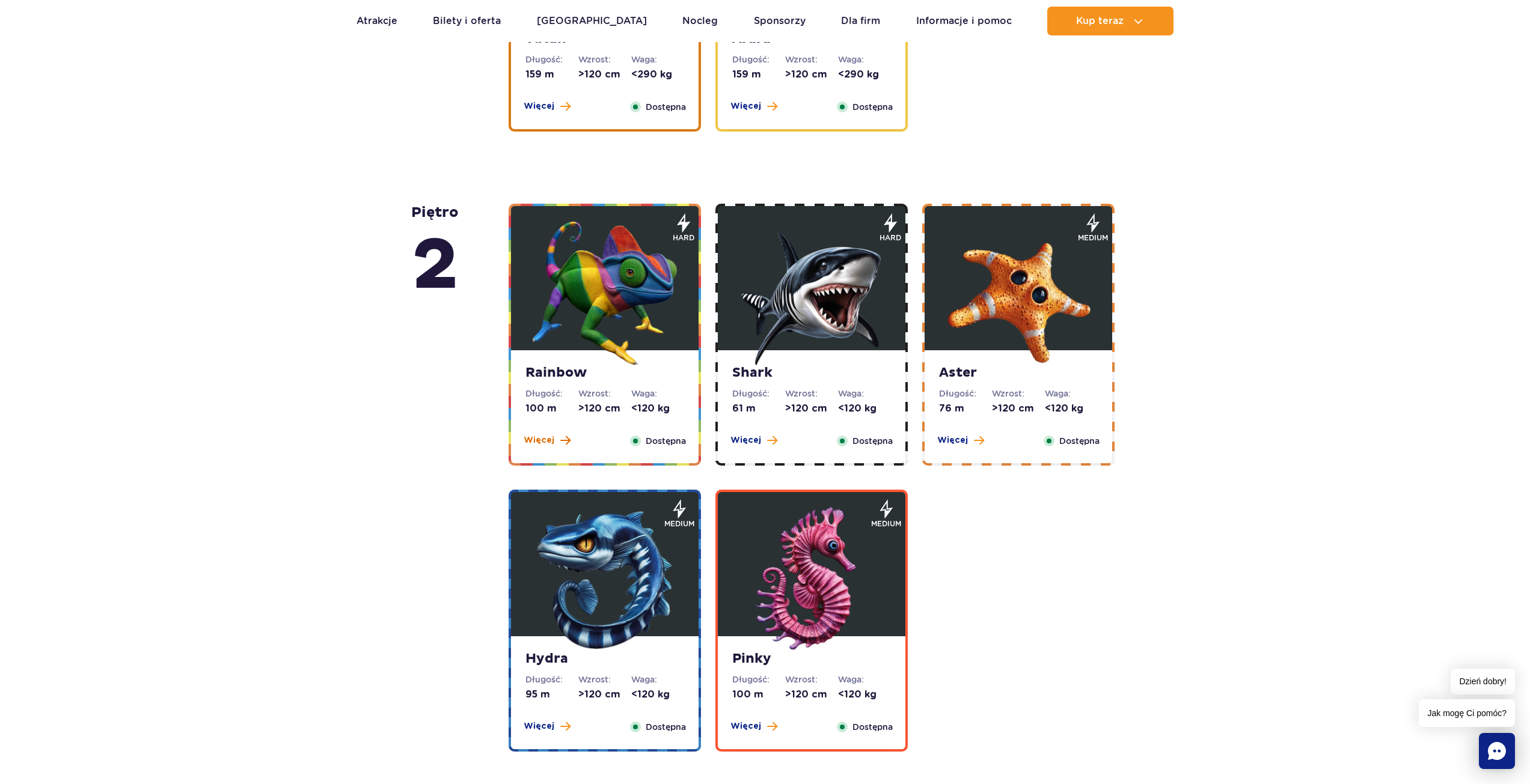
click at [540, 436] on span "Więcej" at bounding box center [539, 440] width 31 height 12
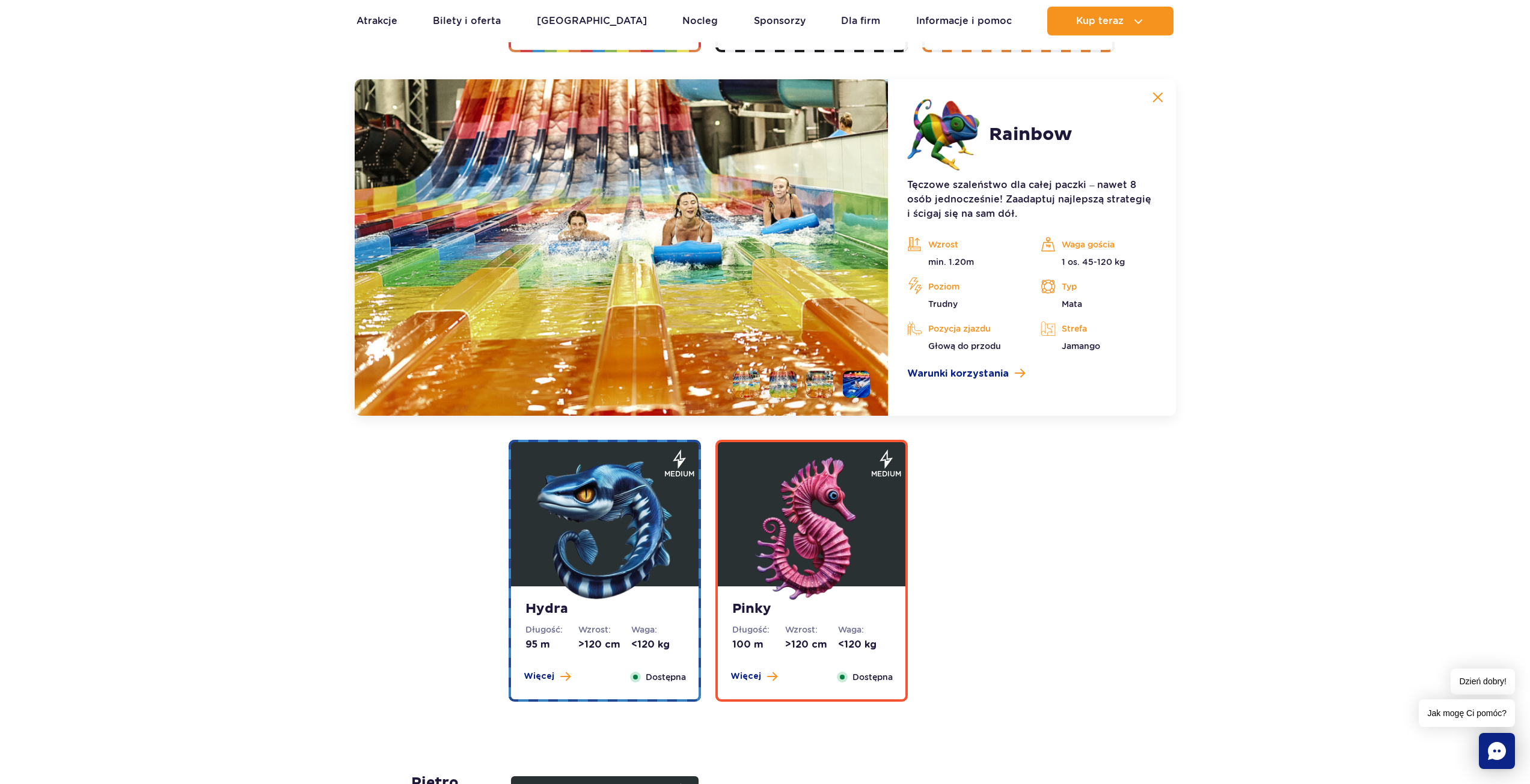
scroll to position [2298, 0]
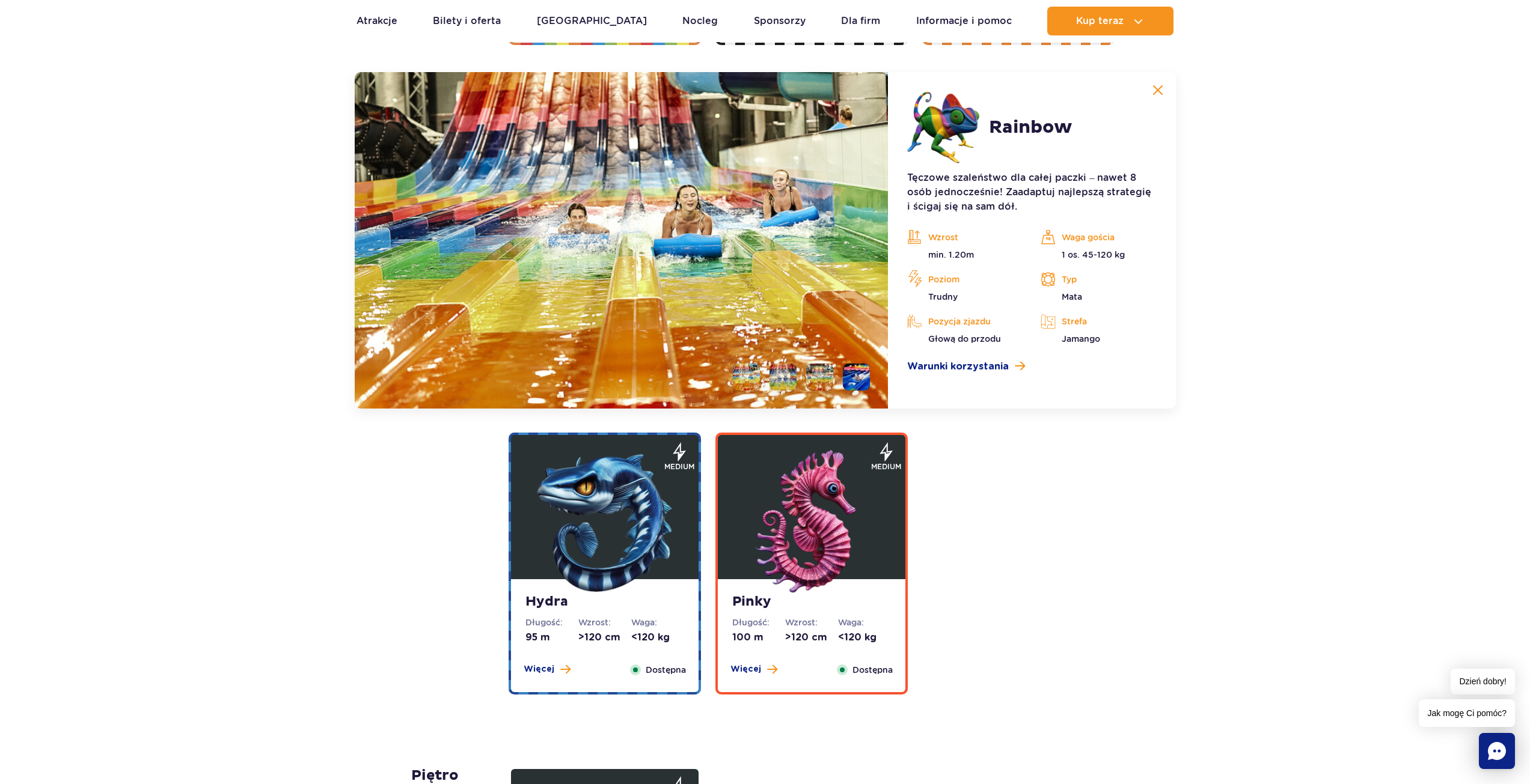
click at [1154, 95] on img at bounding box center [1157, 90] width 11 height 11
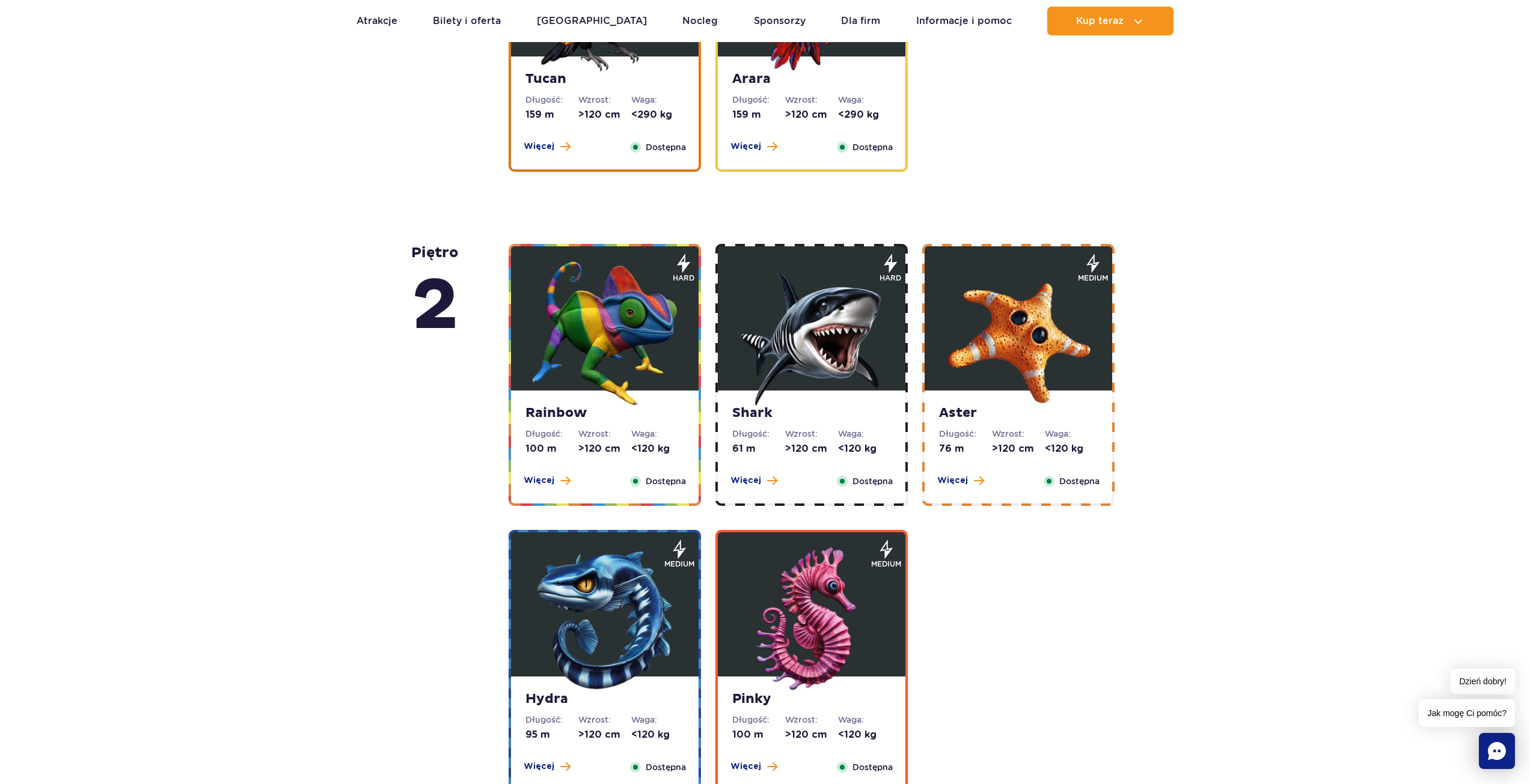
scroll to position [1818, 0]
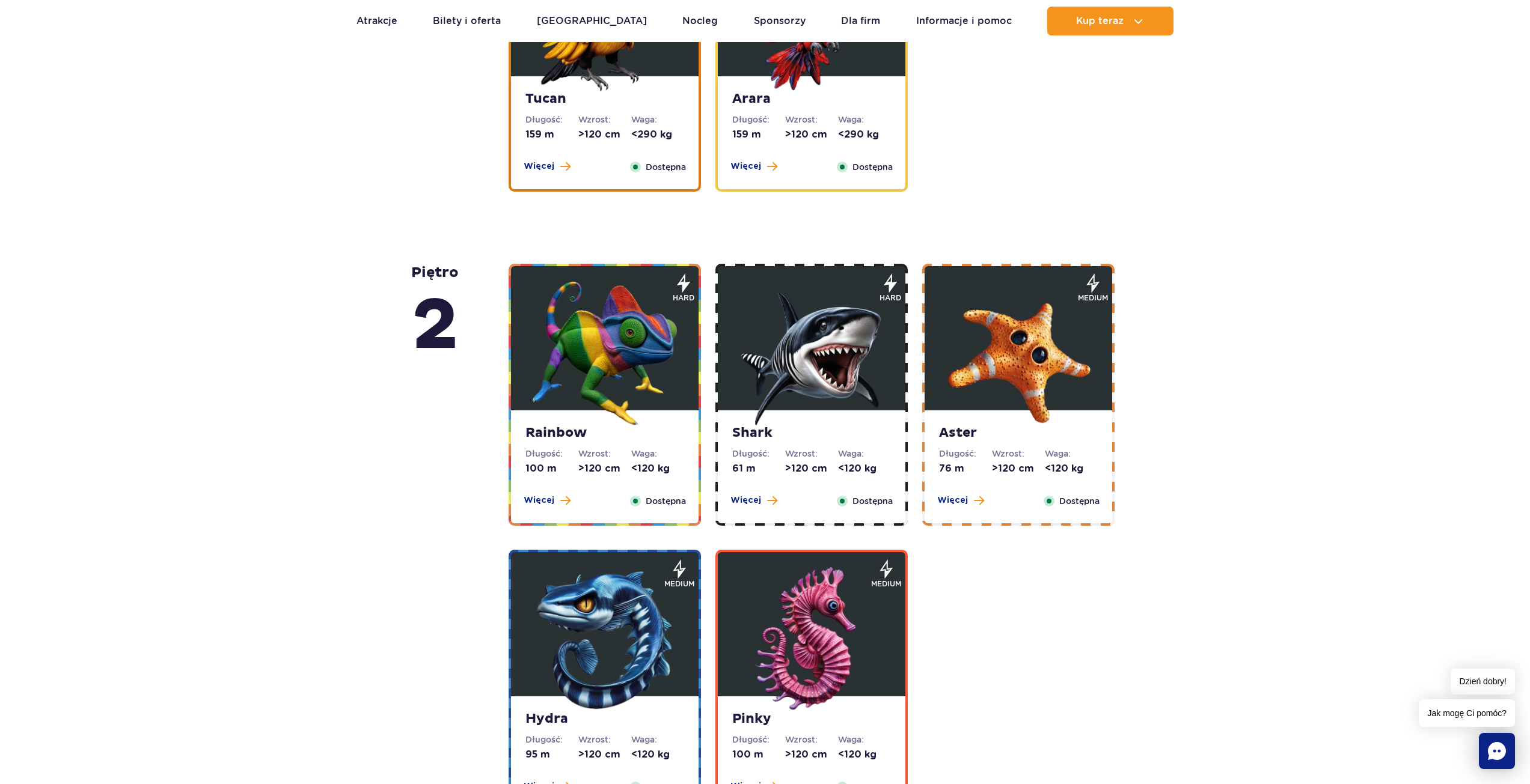
click at [799, 323] on img at bounding box center [811, 353] width 144 height 144
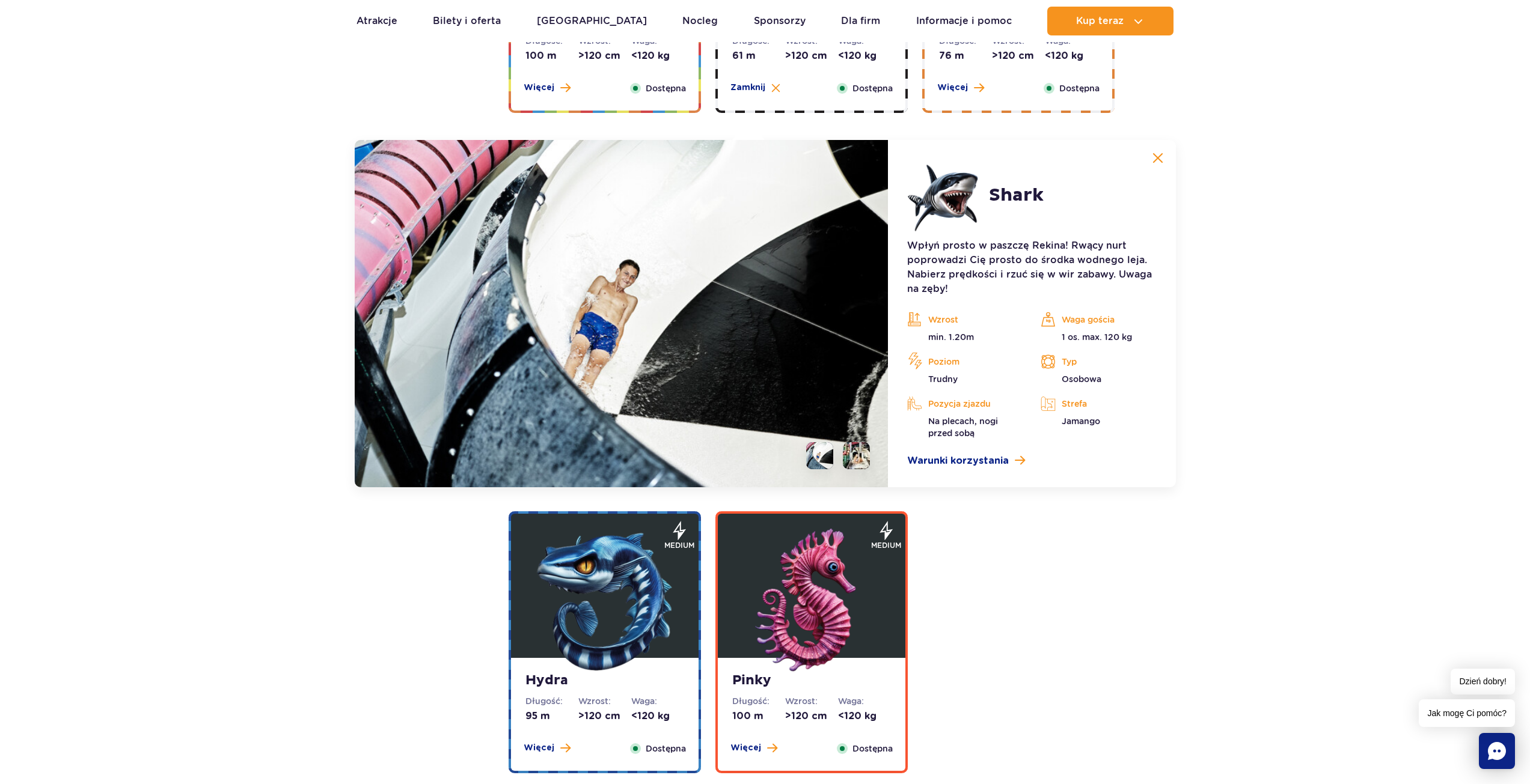
scroll to position [2298, 0]
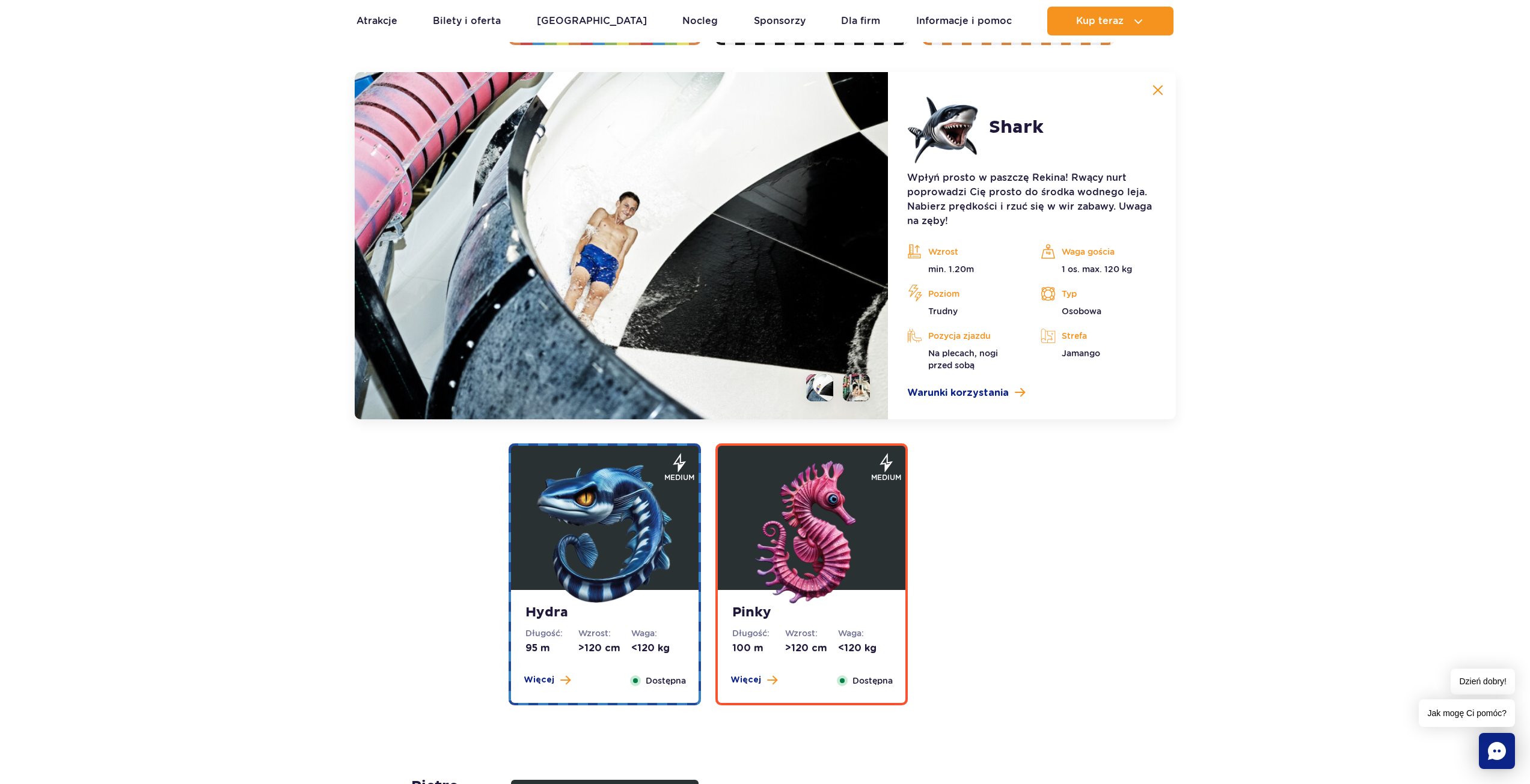
click at [1155, 89] on img at bounding box center [1157, 90] width 11 height 11
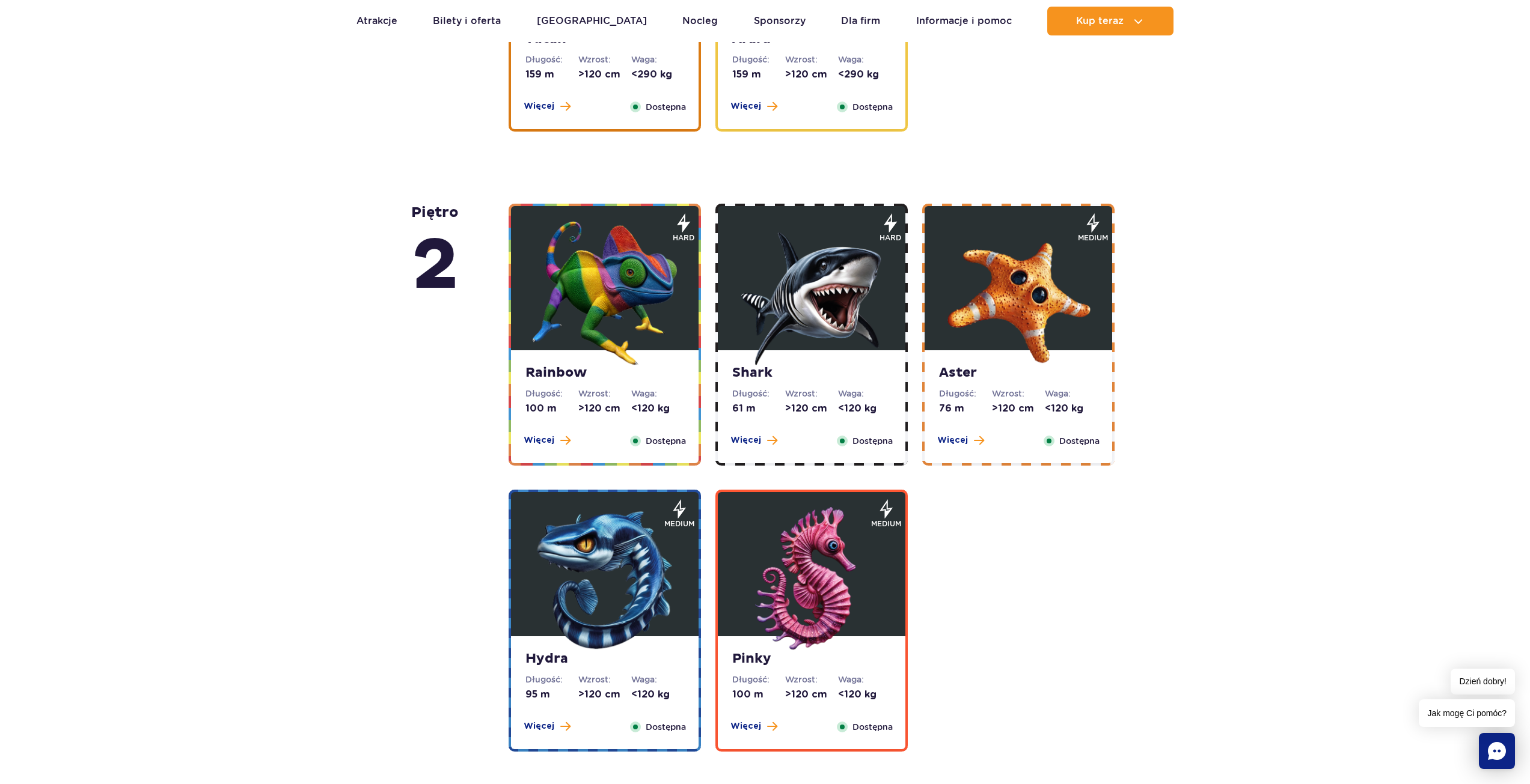
click at [977, 294] on img at bounding box center [1018, 293] width 144 height 144
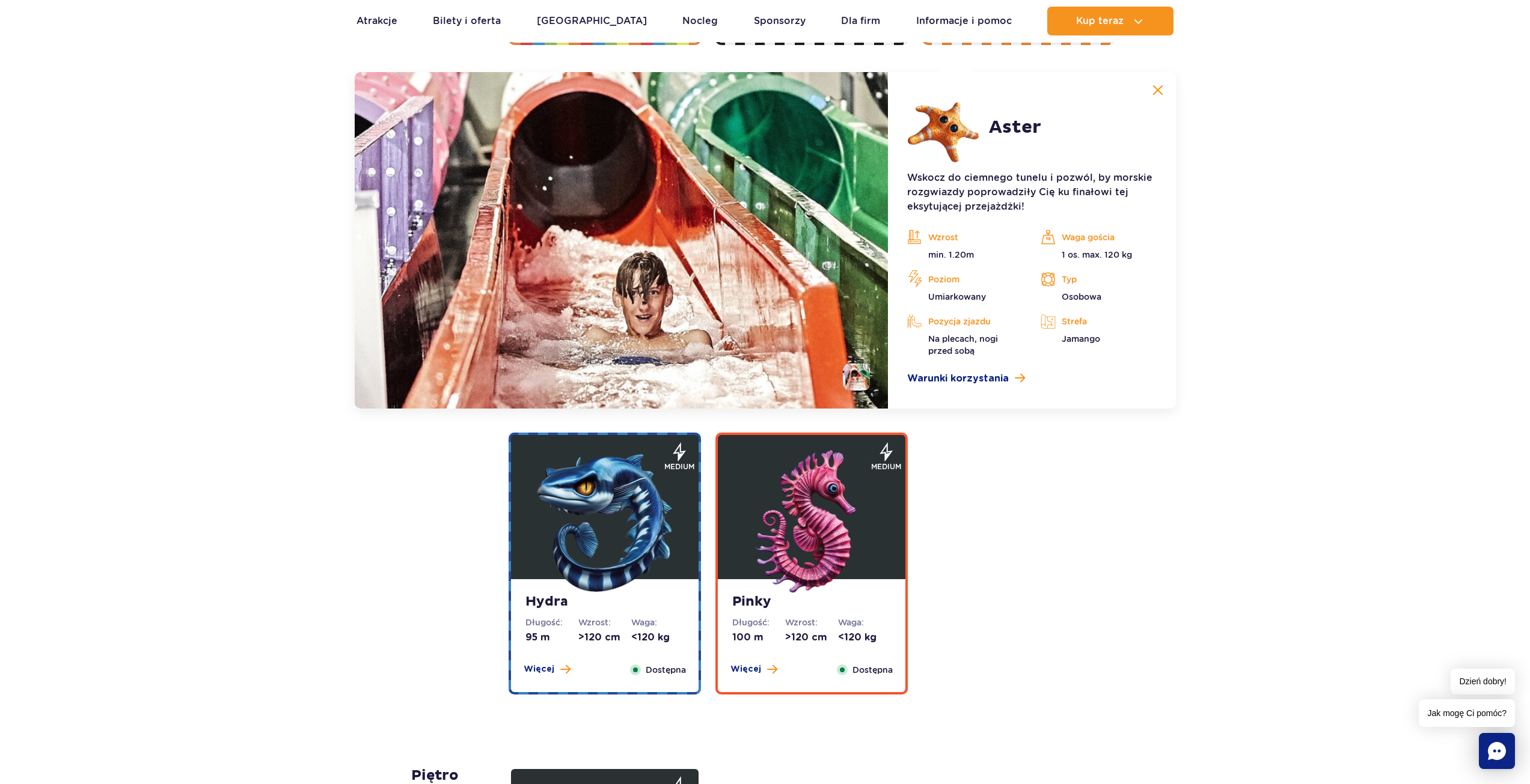
click at [1155, 90] on img at bounding box center [1157, 90] width 11 height 11
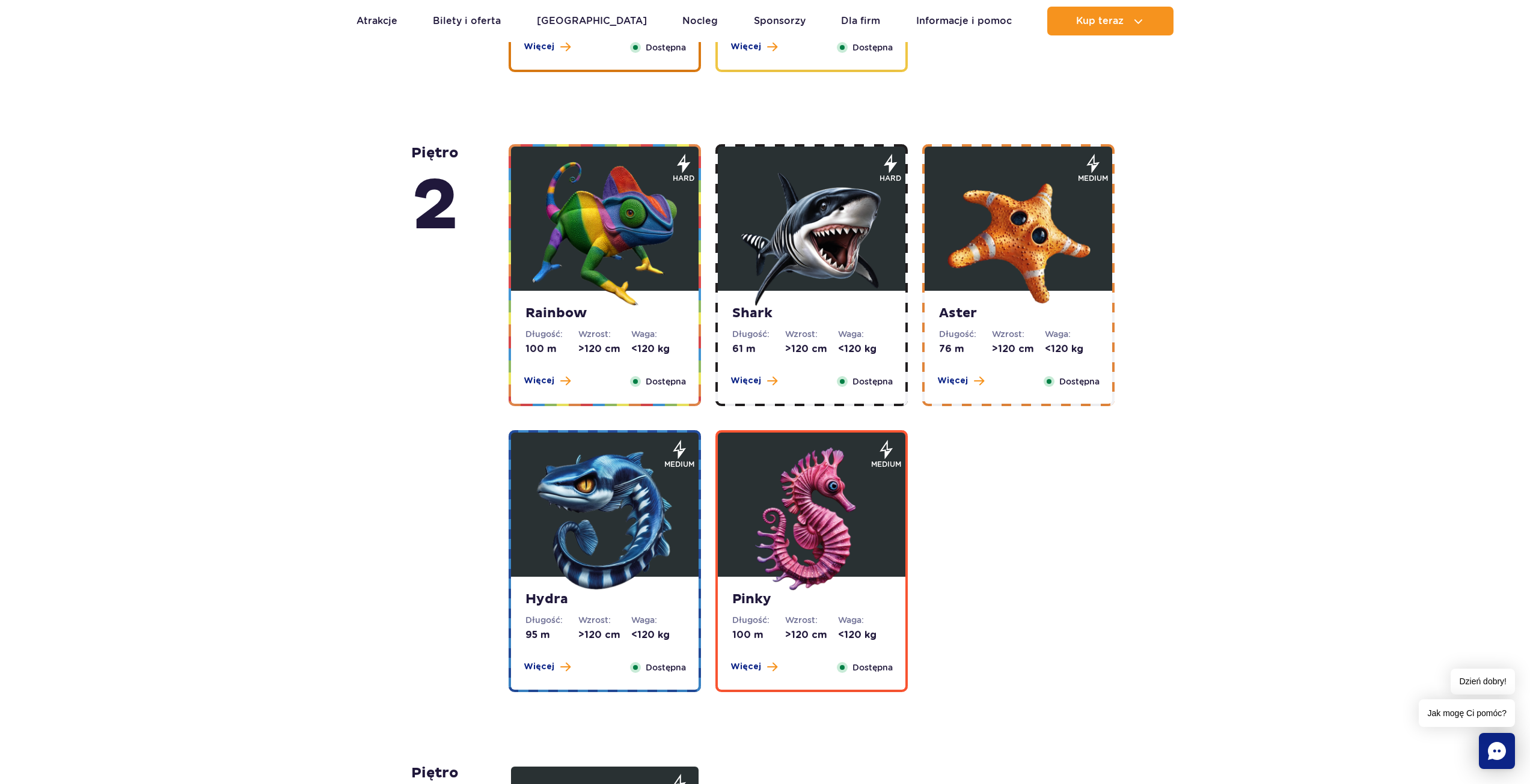
scroll to position [1938, 0]
click at [782, 479] on img at bounding box center [811, 519] width 144 height 144
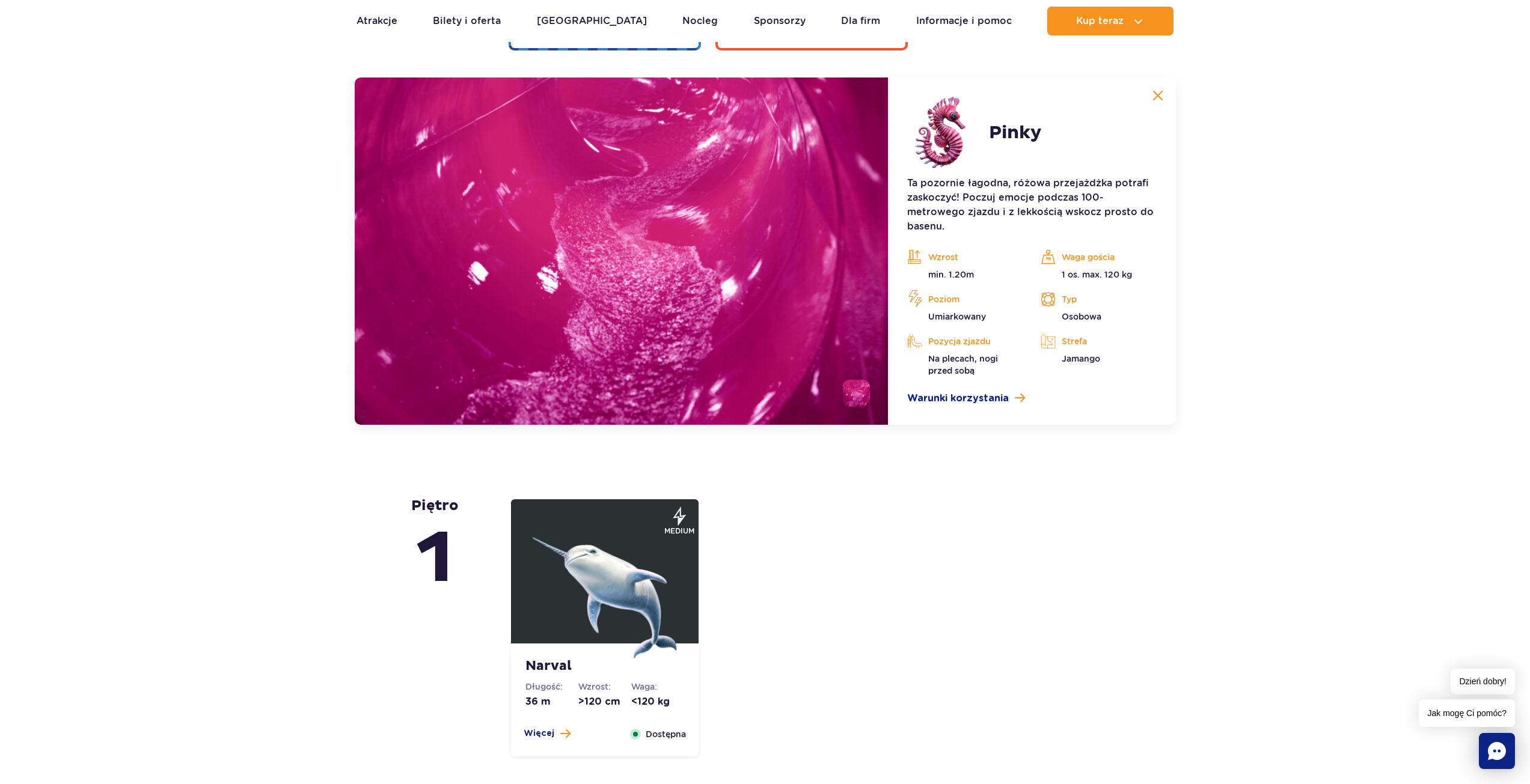
scroll to position [2584, 0]
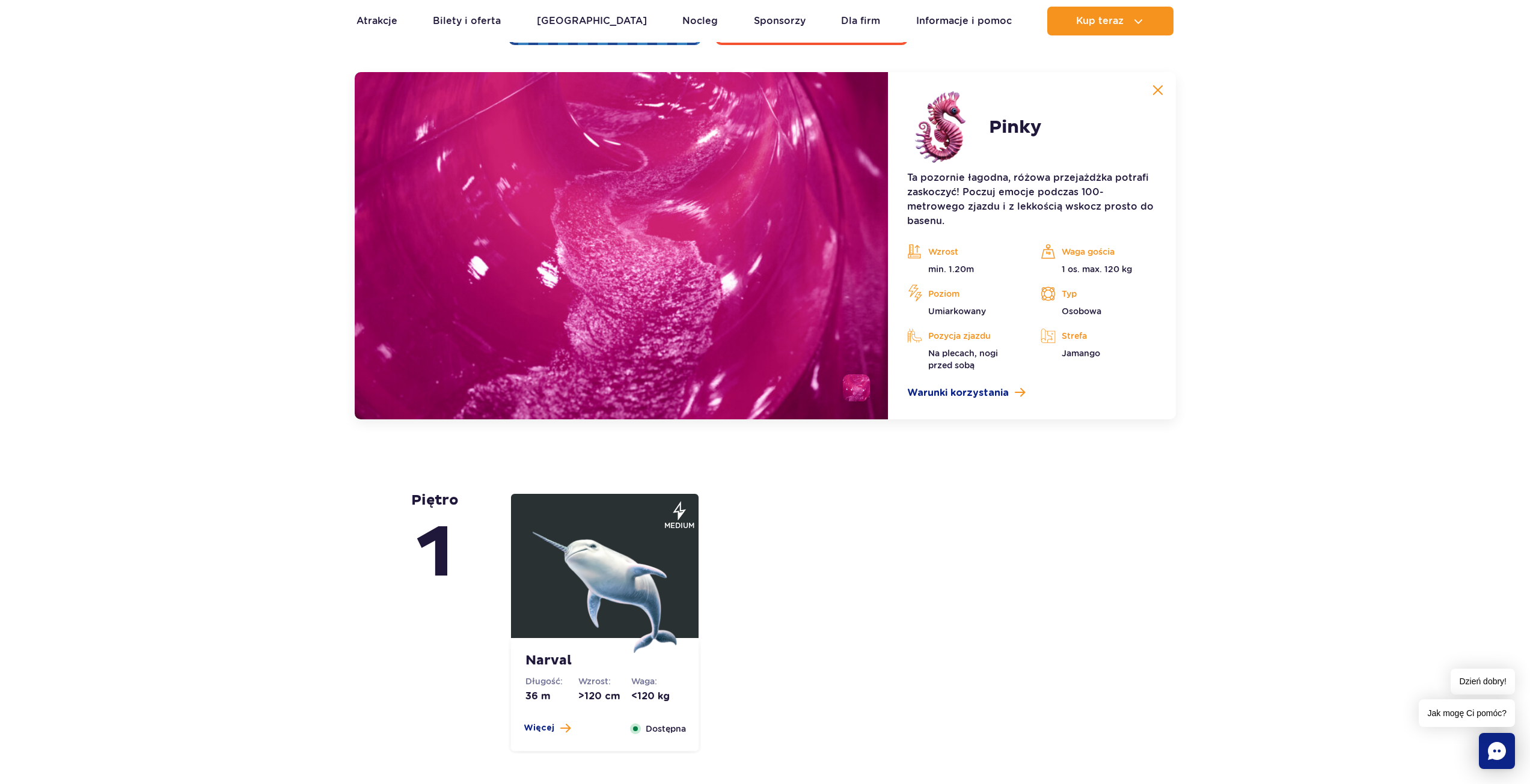
click at [1155, 81] on button at bounding box center [1157, 90] width 24 height 24
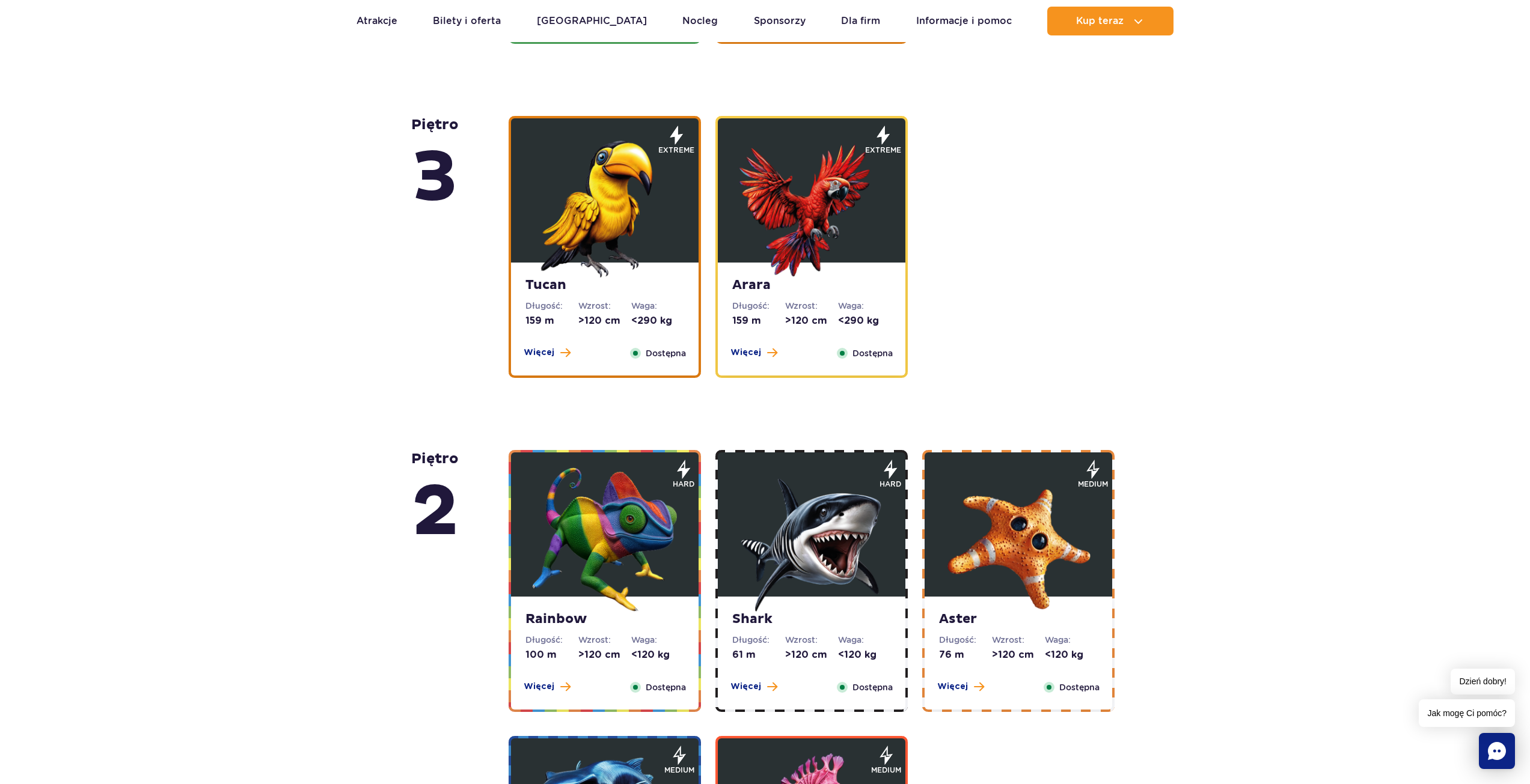
scroll to position [1623, 0]
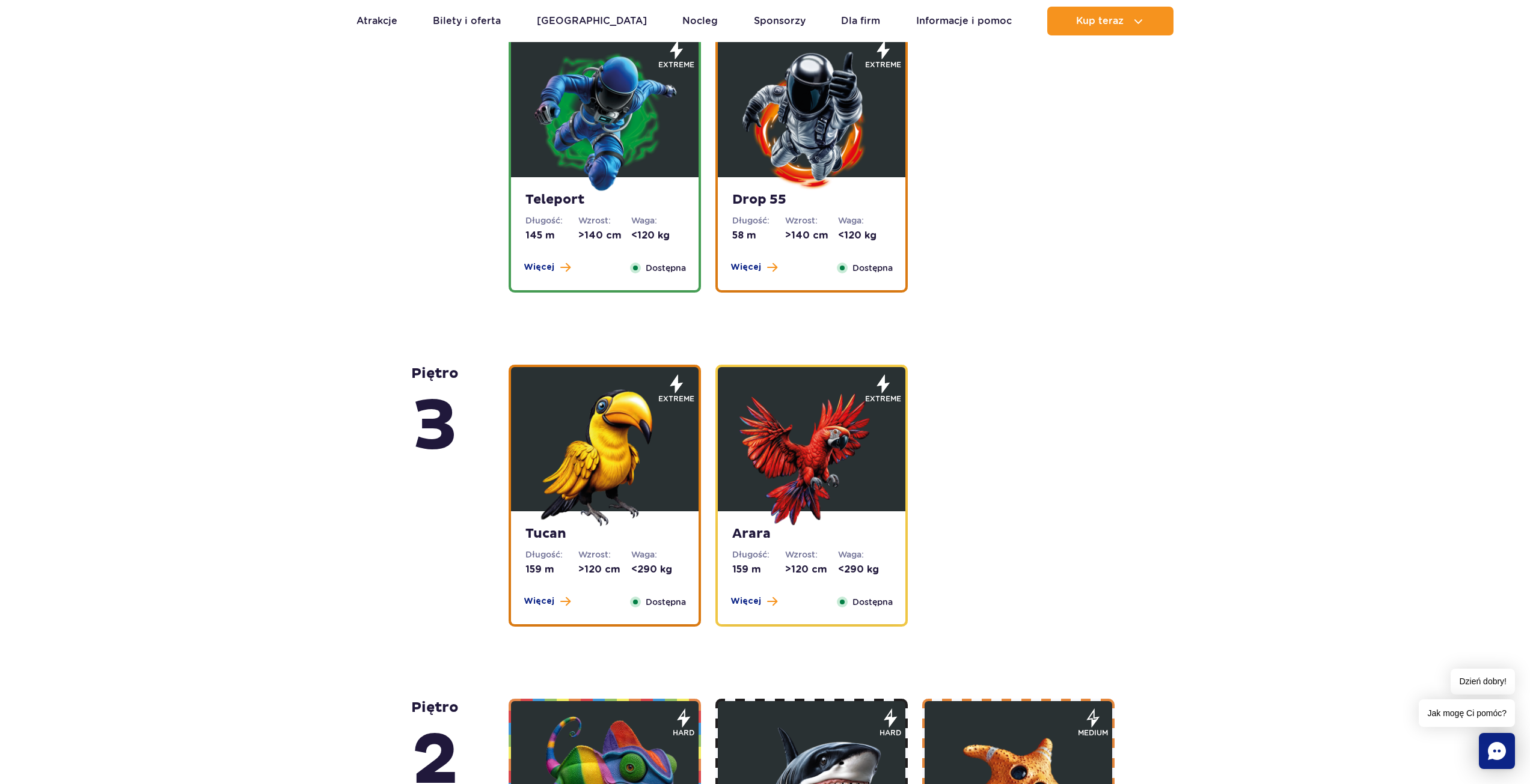
click at [573, 464] on img at bounding box center [605, 454] width 144 height 144
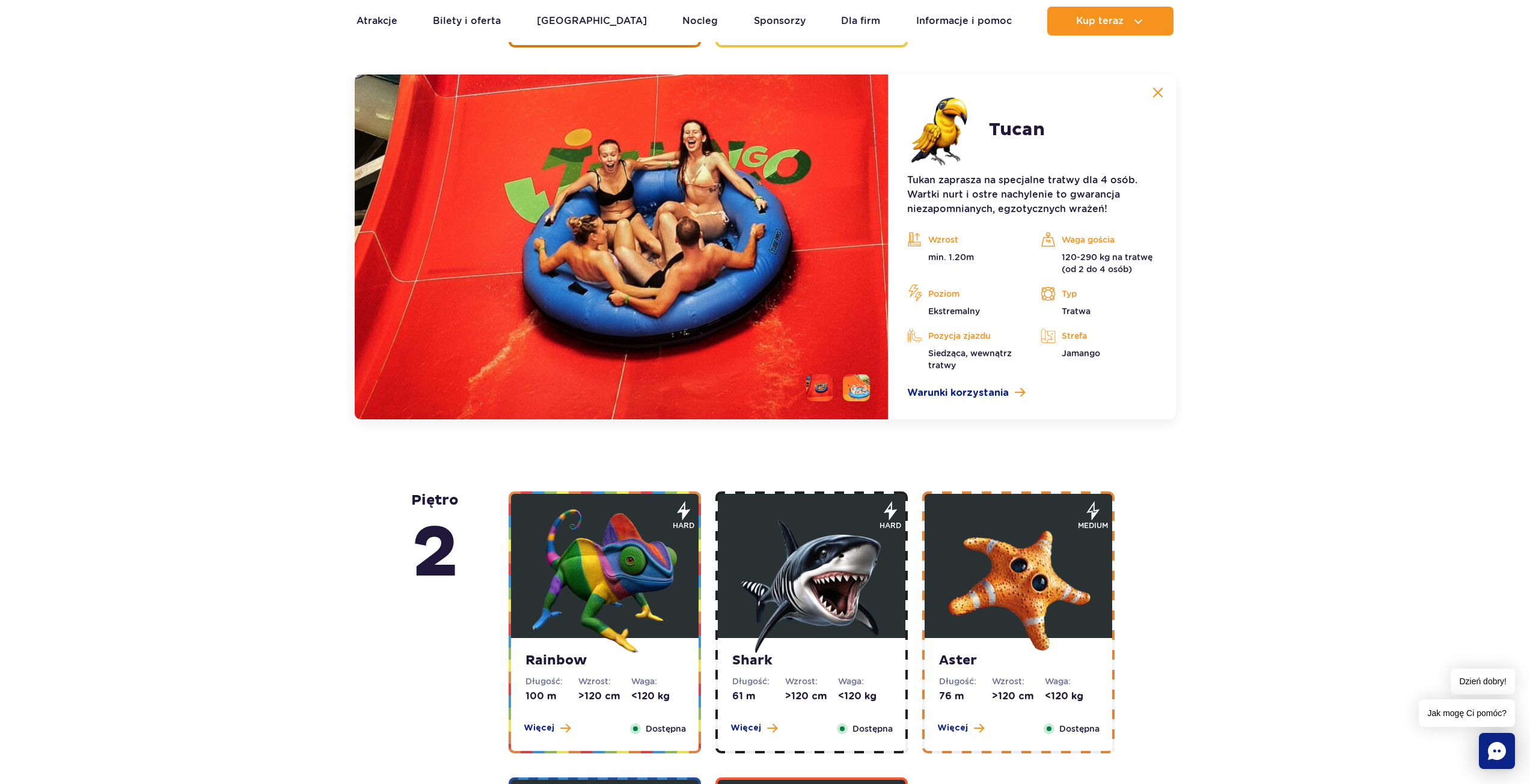
scroll to position [1964, 0]
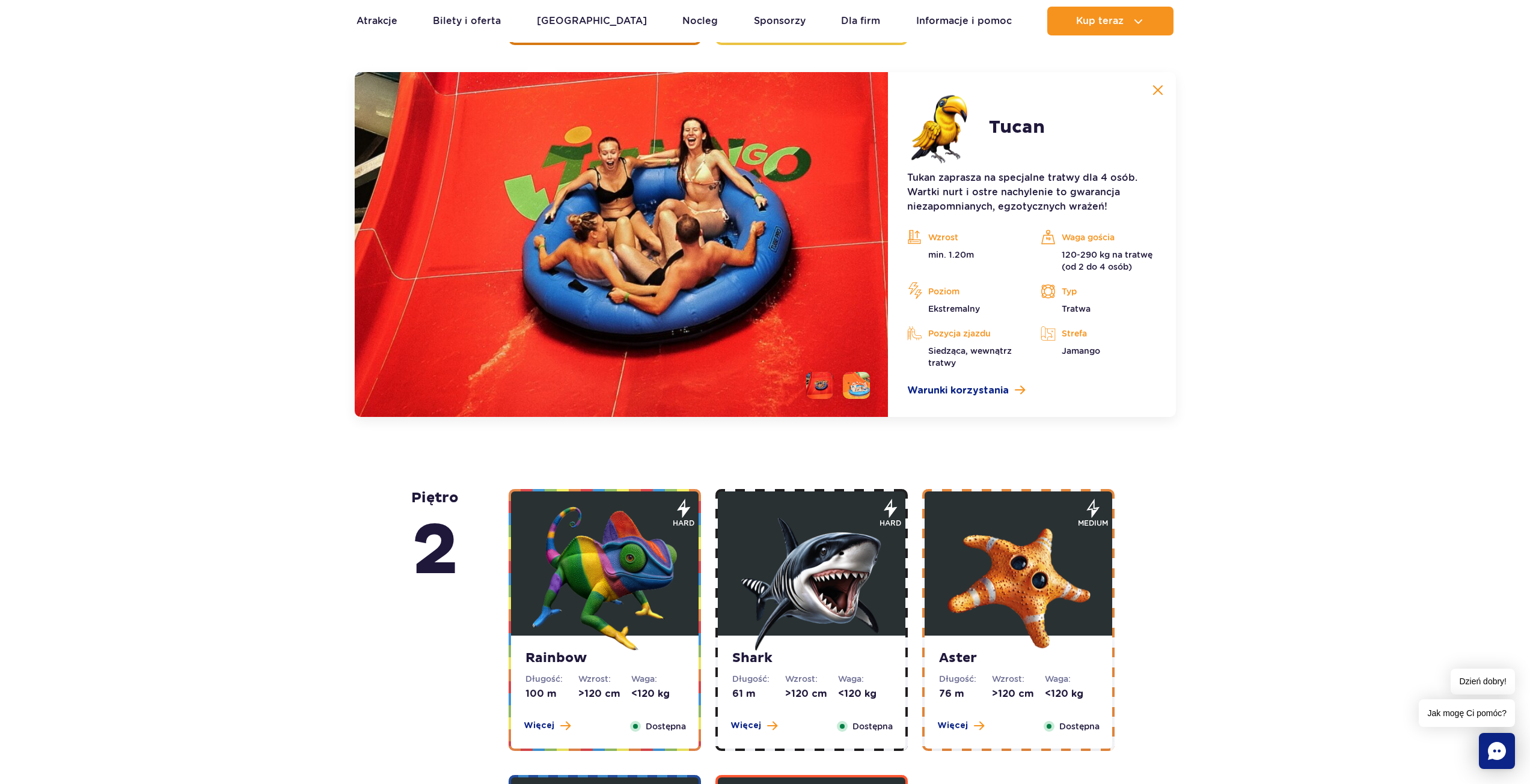
click at [856, 382] on li at bounding box center [856, 386] width 27 height 27
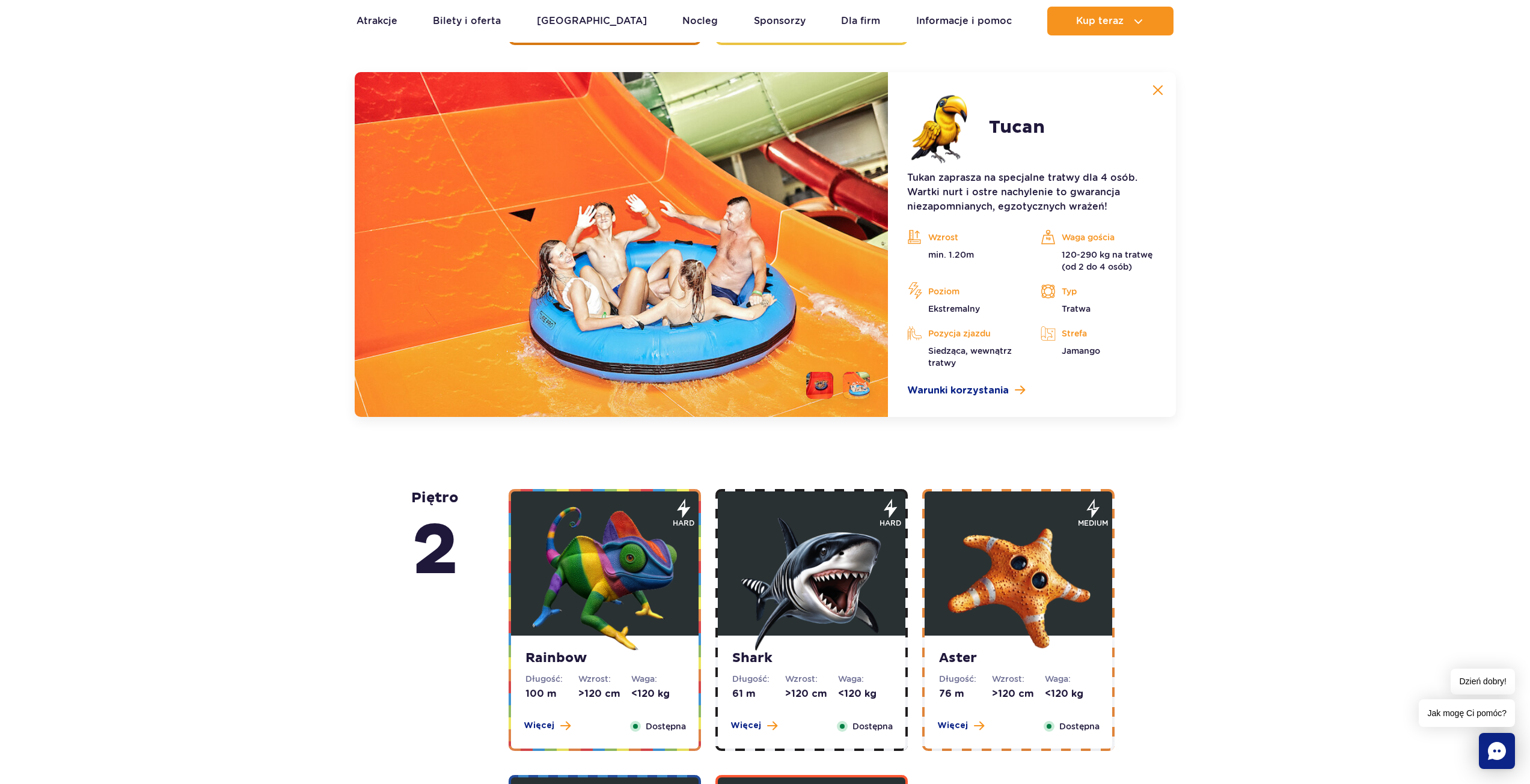
click at [830, 388] on li at bounding box center [820, 386] width 27 height 27
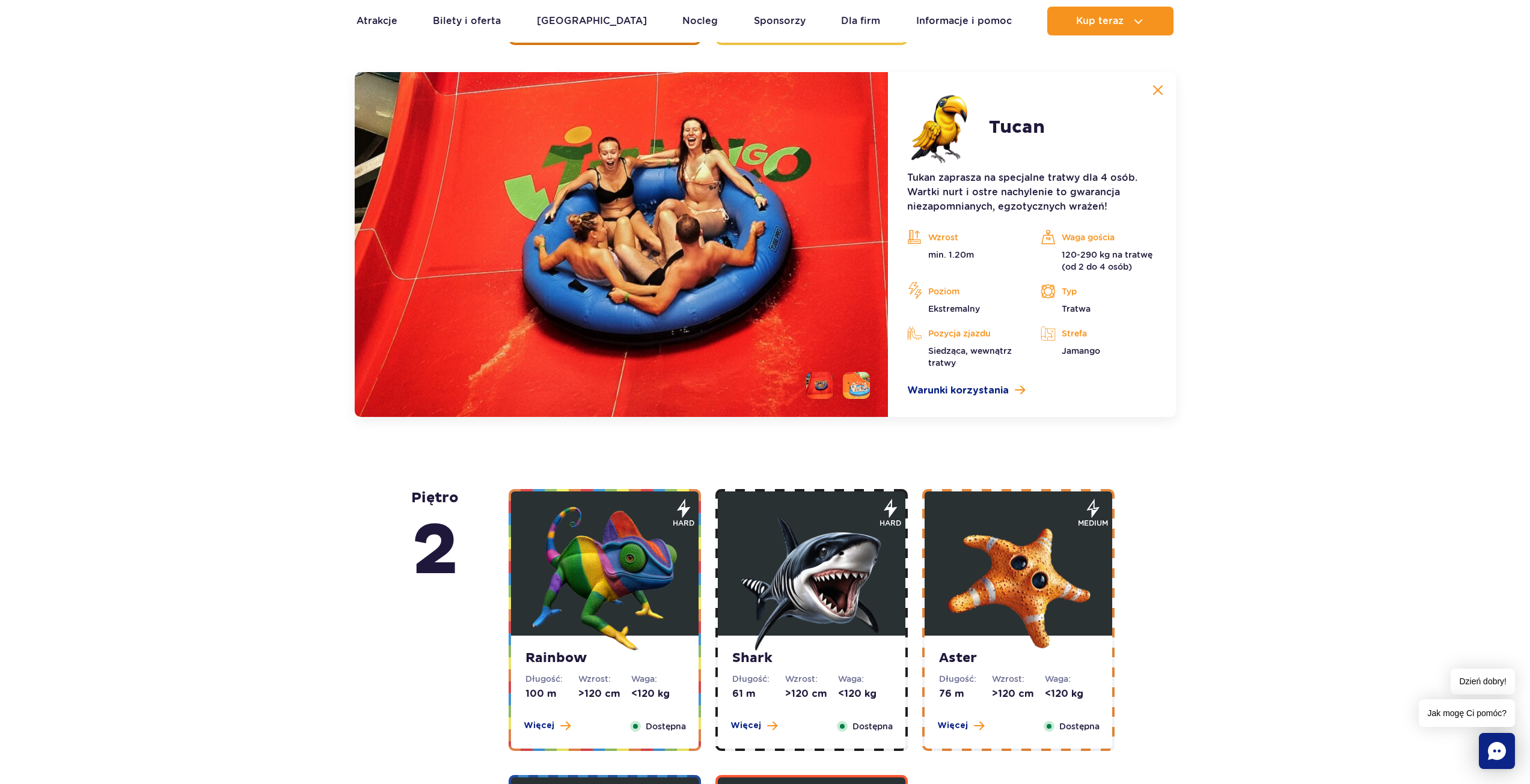
click at [1156, 89] on img at bounding box center [1157, 90] width 11 height 11
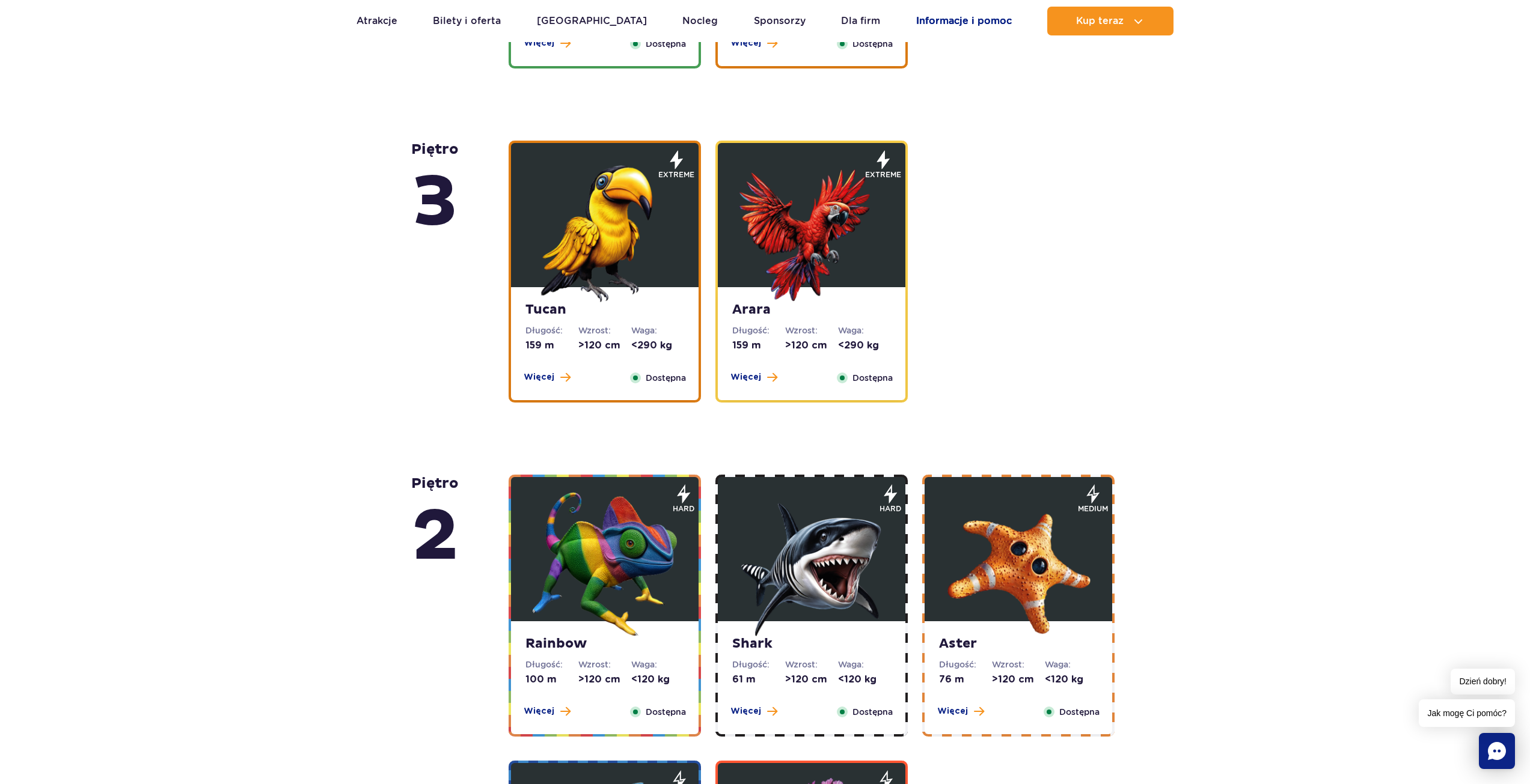
scroll to position [1604, 0]
